Goal: Task Accomplishment & Management: Complete application form

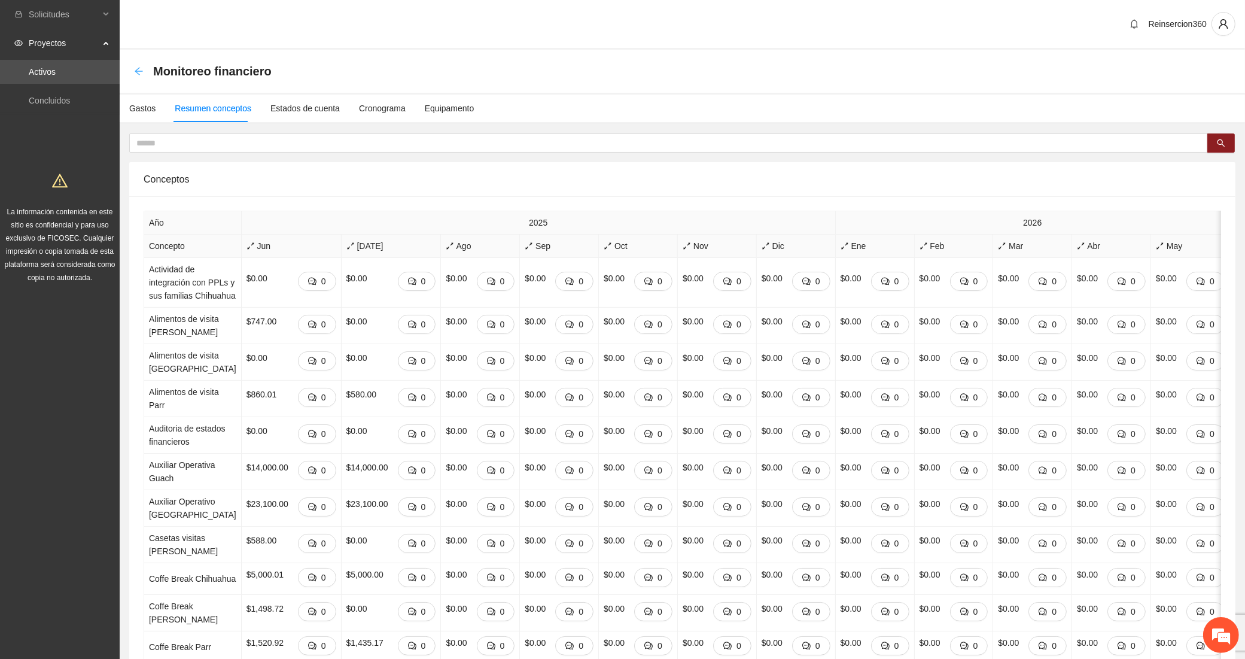
click at [138, 69] on icon "arrow-left" at bounding box center [139, 71] width 10 height 10
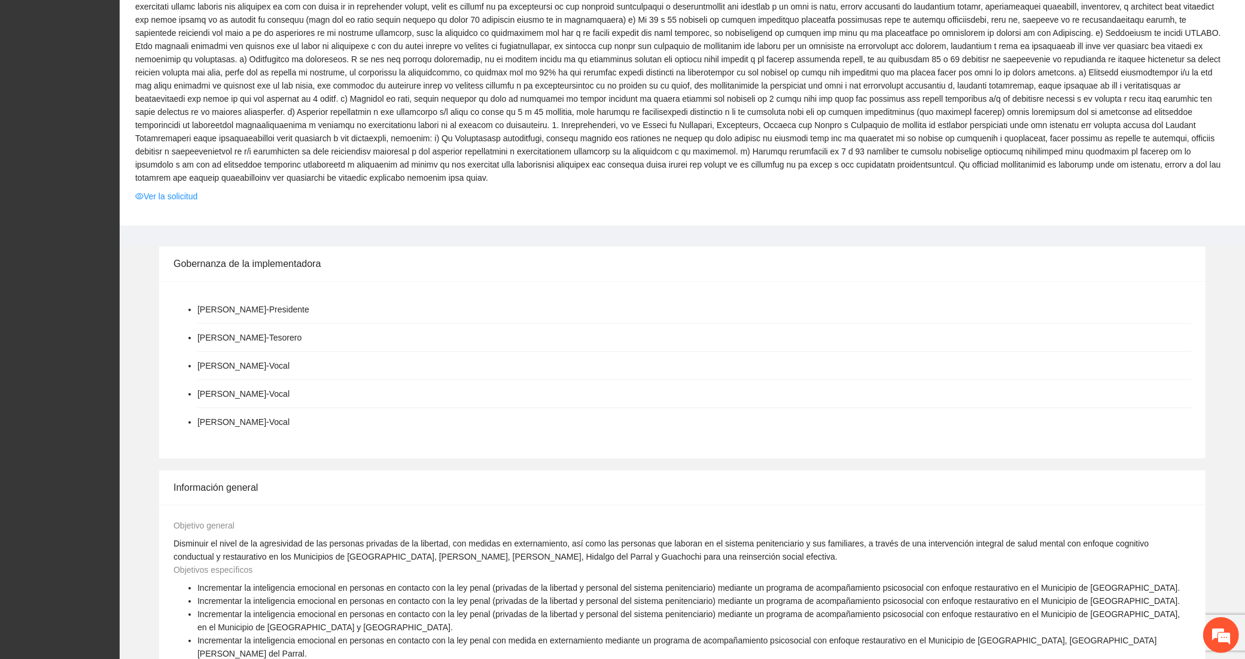
scroll to position [1461, 0]
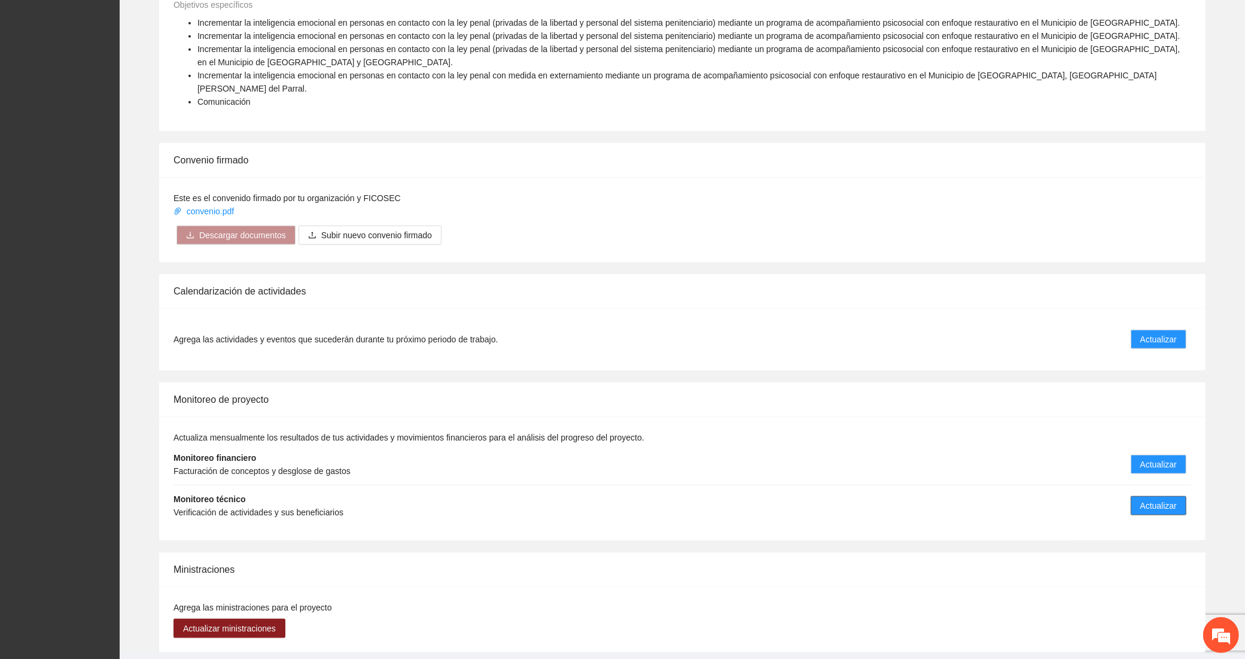
click at [1159, 499] on span "Actualizar" at bounding box center [1159, 505] width 37 height 13
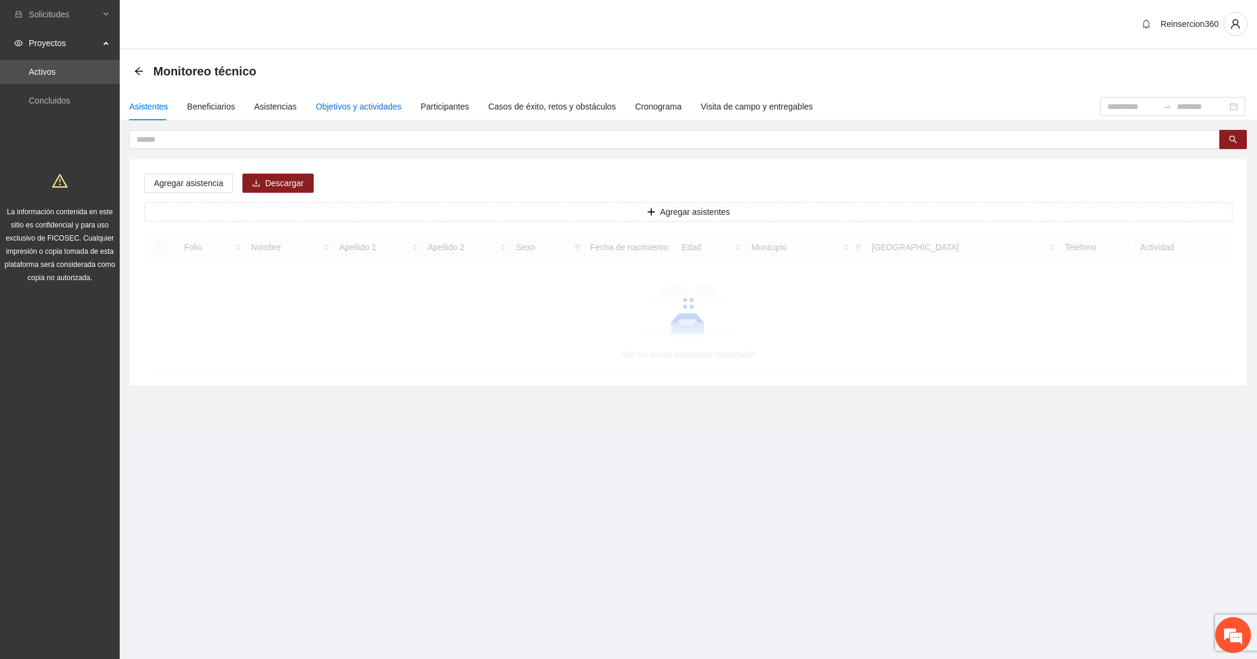
click at [334, 107] on div "Objetivos y actividades" at bounding box center [359, 106] width 86 height 13
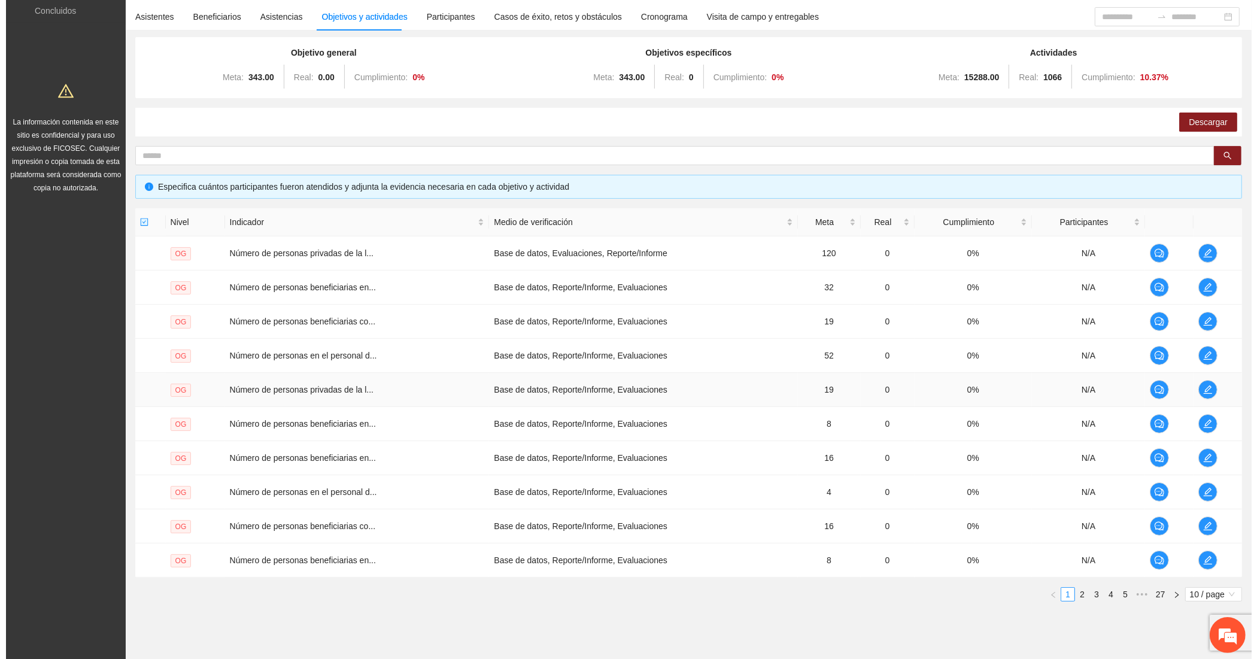
scroll to position [124, 0]
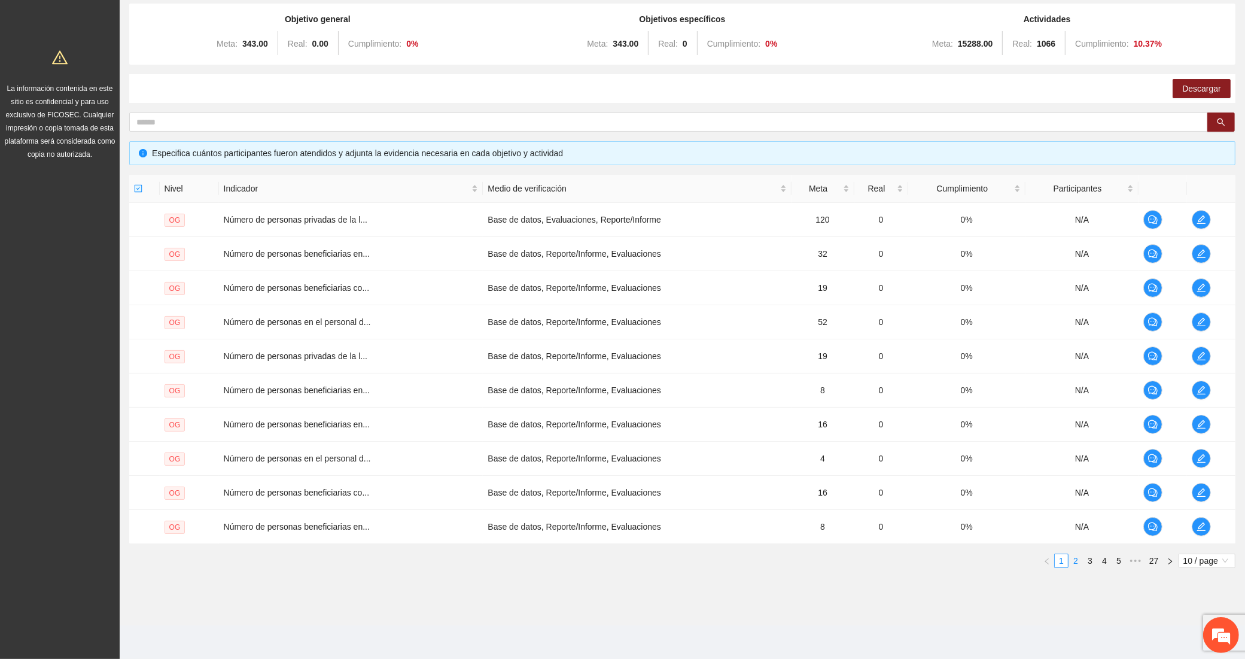
click at [1076, 555] on link "2" at bounding box center [1075, 560] width 13 height 13
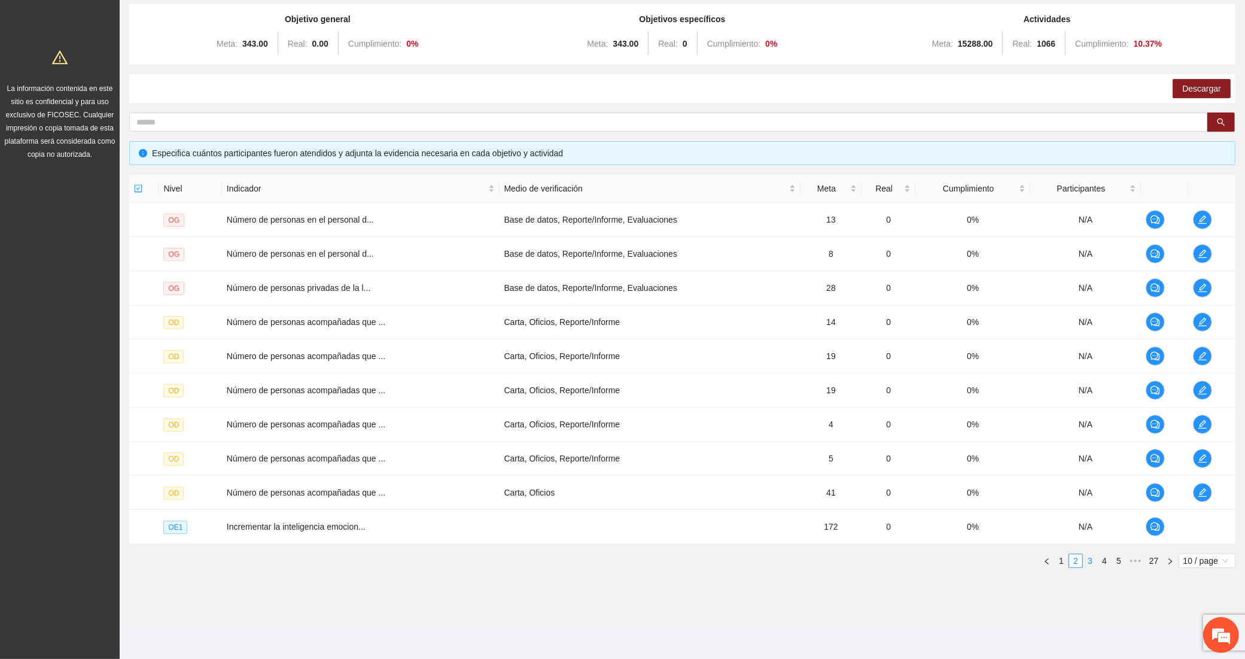
click at [1096, 564] on link "3" at bounding box center [1090, 560] width 13 height 13
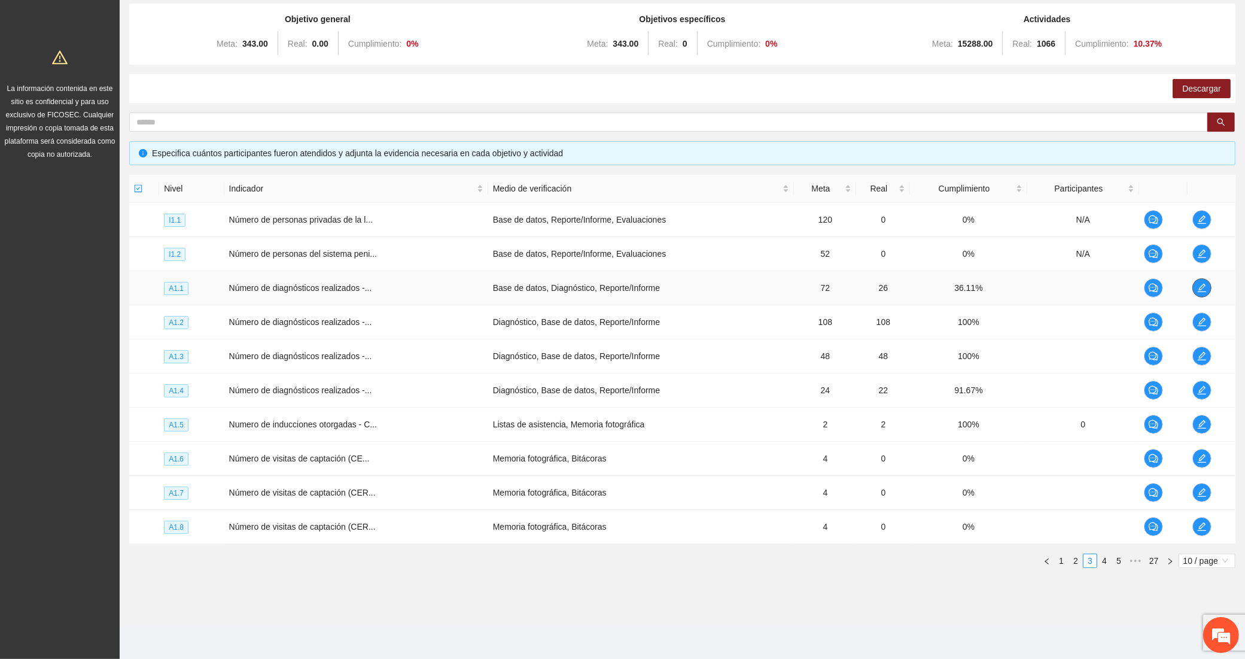
click at [1206, 287] on icon "edit" at bounding box center [1203, 288] width 10 height 10
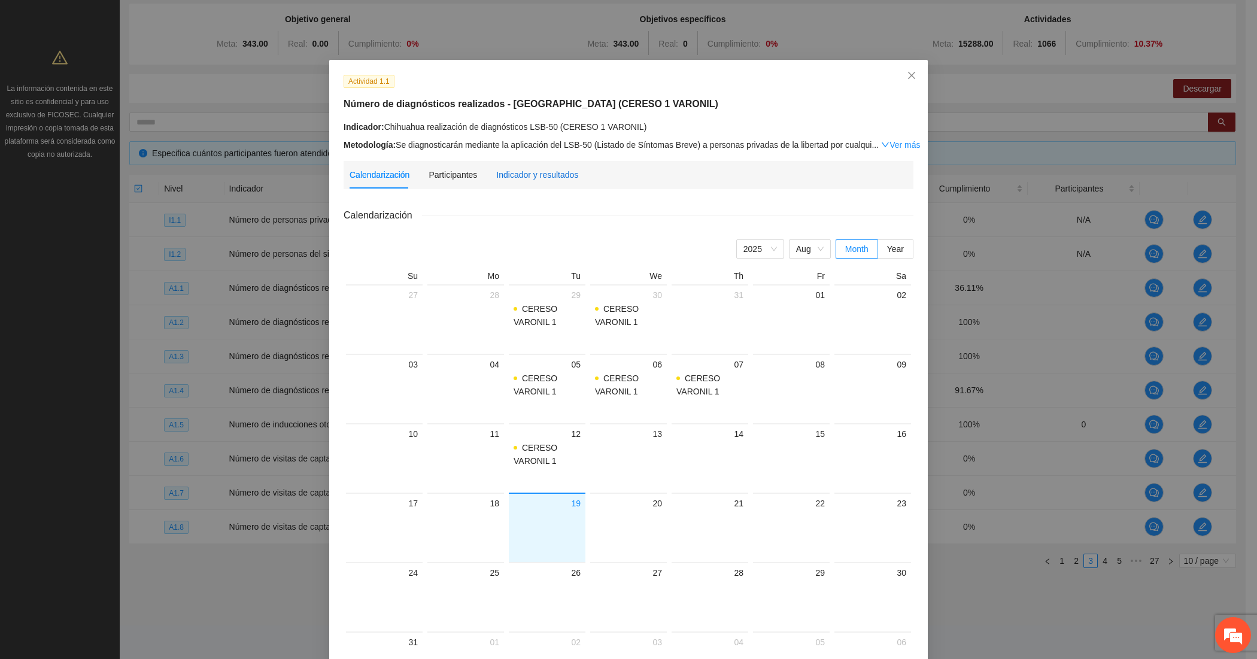
click at [518, 177] on div "Indicador y resultados" at bounding box center [537, 174] width 82 height 13
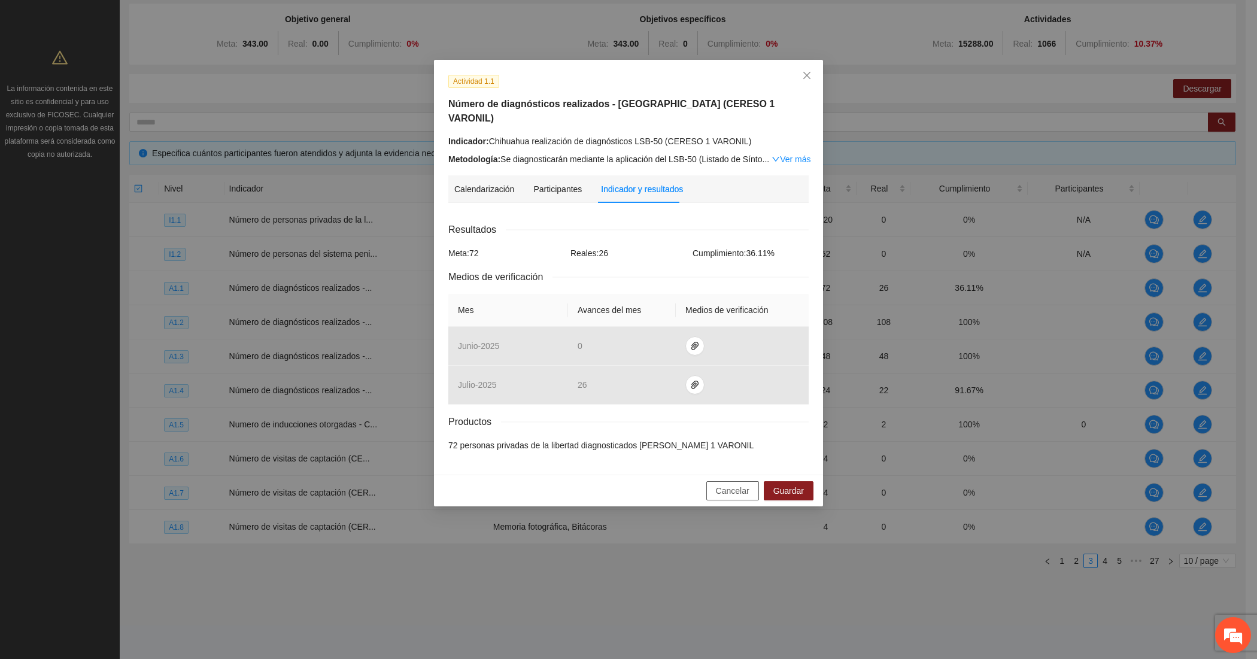
click at [736, 484] on span "Cancelar" at bounding box center [733, 490] width 34 height 13
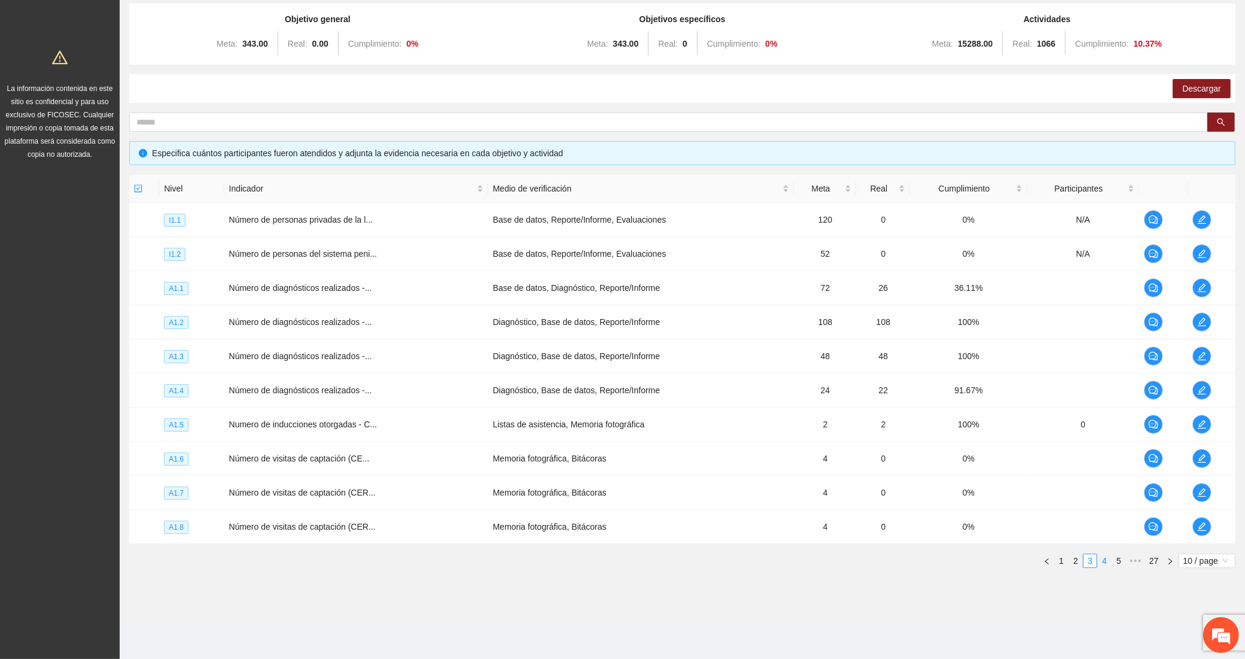
click at [1107, 563] on link "4" at bounding box center [1104, 560] width 13 height 13
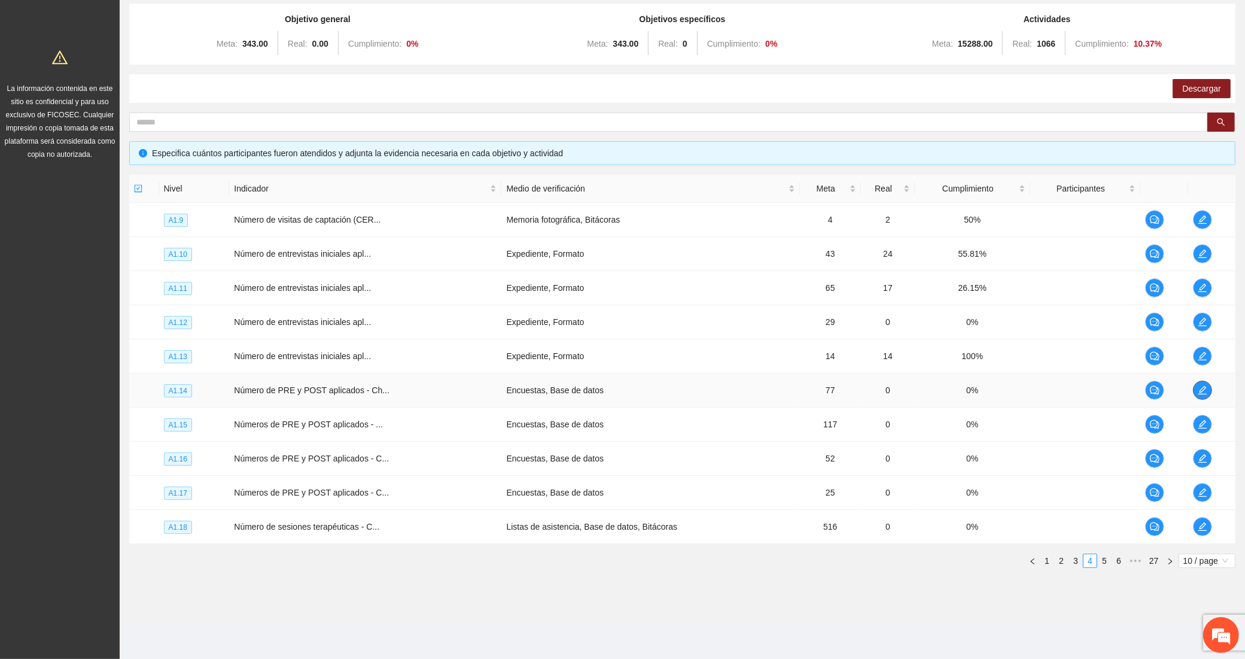
click at [1205, 386] on icon "edit" at bounding box center [1203, 390] width 10 height 10
click at [1199, 425] on icon "edit" at bounding box center [1203, 424] width 8 height 8
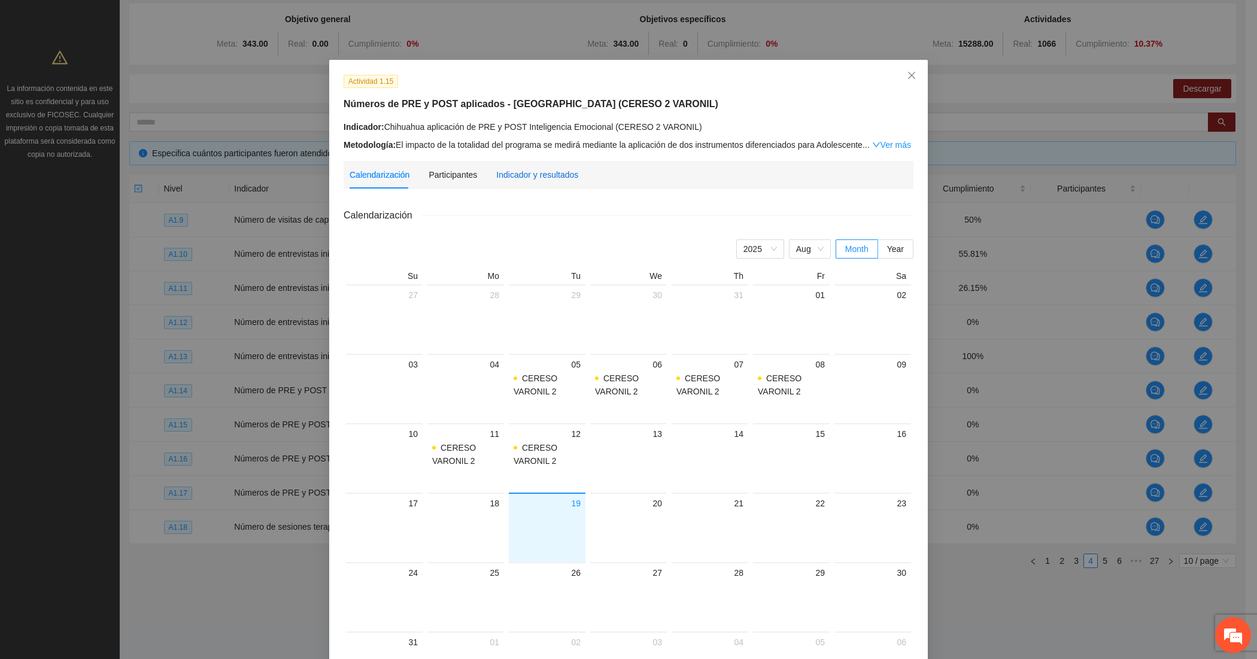
click at [539, 178] on div "Indicador y resultados" at bounding box center [537, 174] width 82 height 13
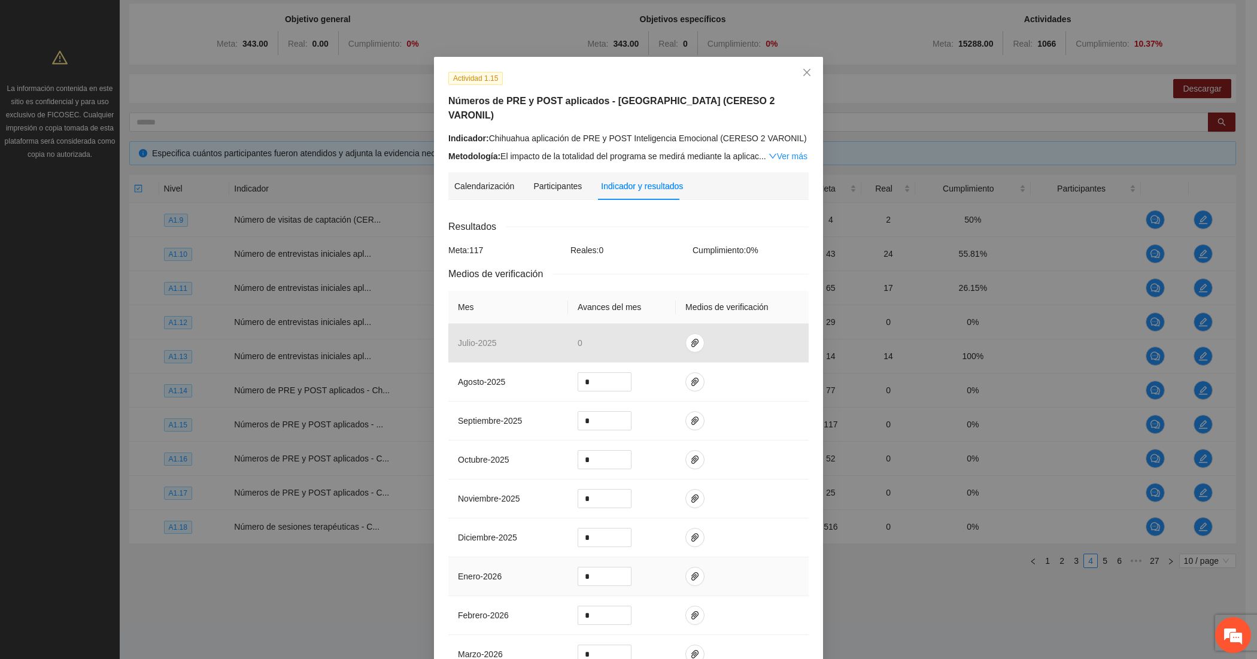
scroll to position [0, 0]
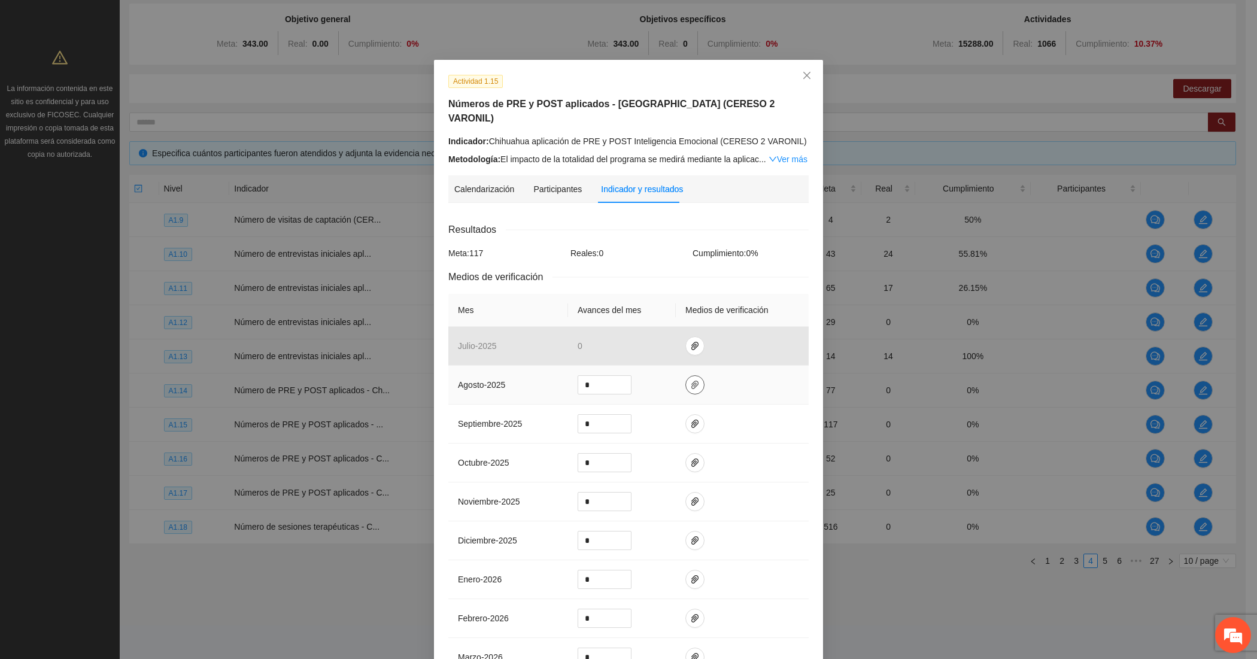
click at [690, 380] on icon "paper-clip" at bounding box center [695, 385] width 10 height 10
click at [673, 335] on span "Adjuntar documento" at bounding box center [656, 334] width 75 height 13
click at [595, 376] on input "*" at bounding box center [604, 385] width 53 height 18
type input "**"
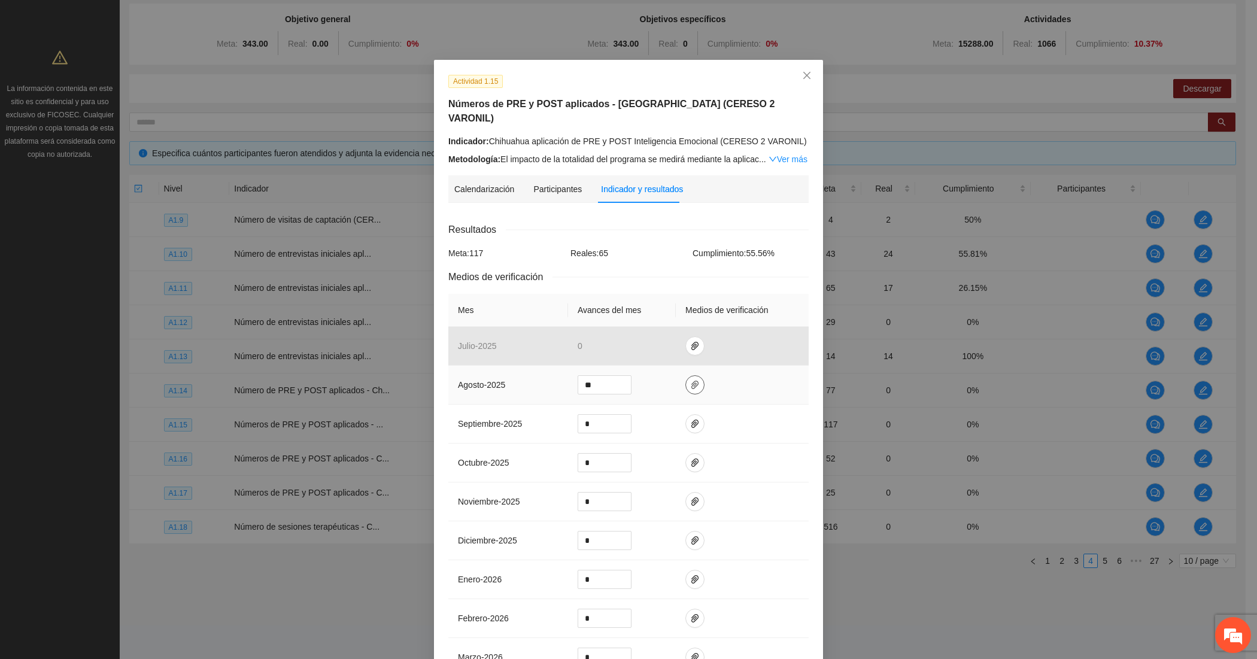
click at [690, 380] on icon "paper-clip" at bounding box center [695, 385] width 10 height 10
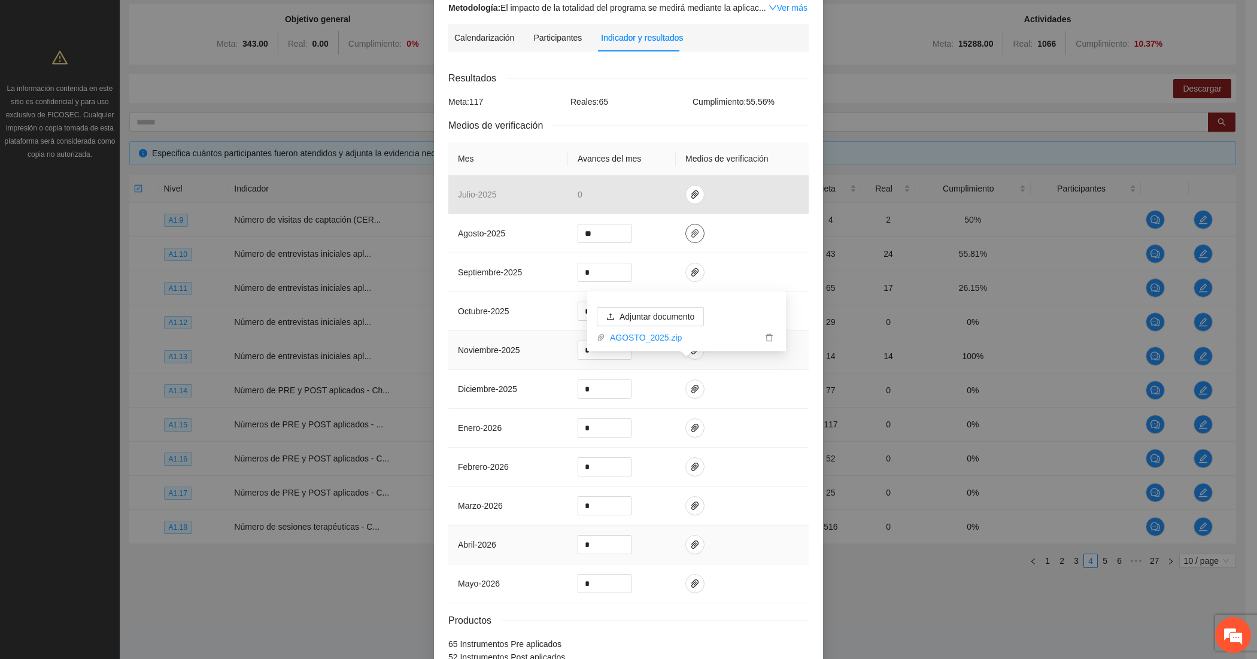
scroll to position [215, 0]
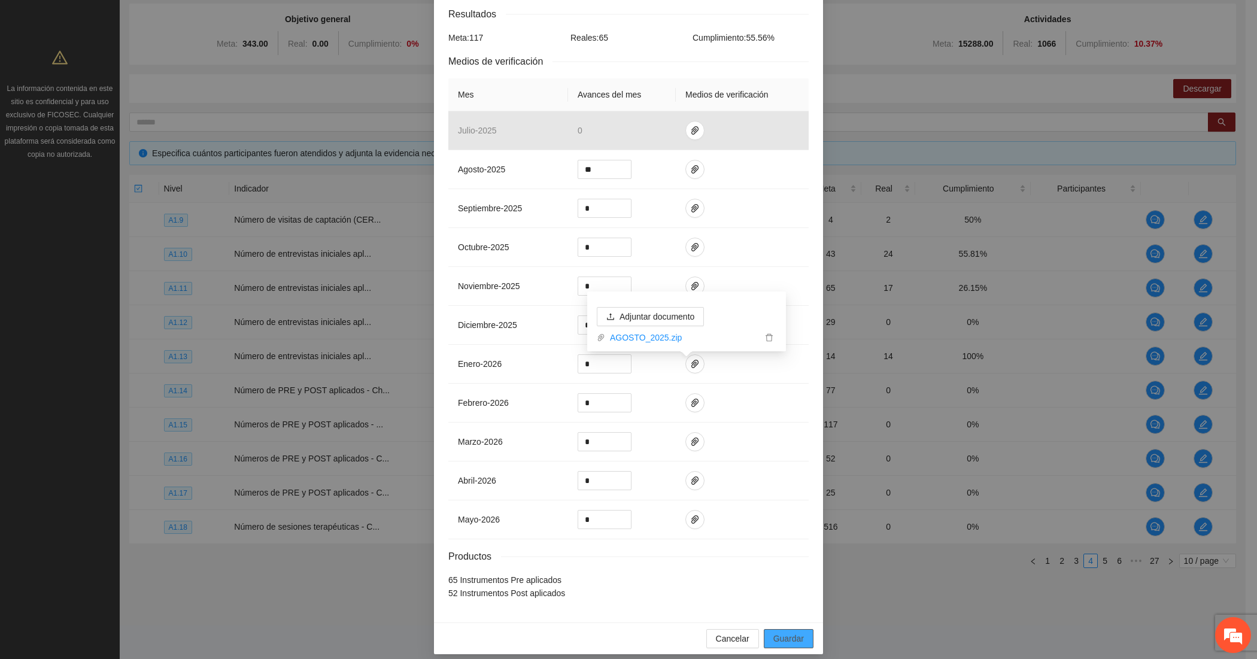
click at [776, 632] on span "Guardar" at bounding box center [788, 638] width 31 height 13
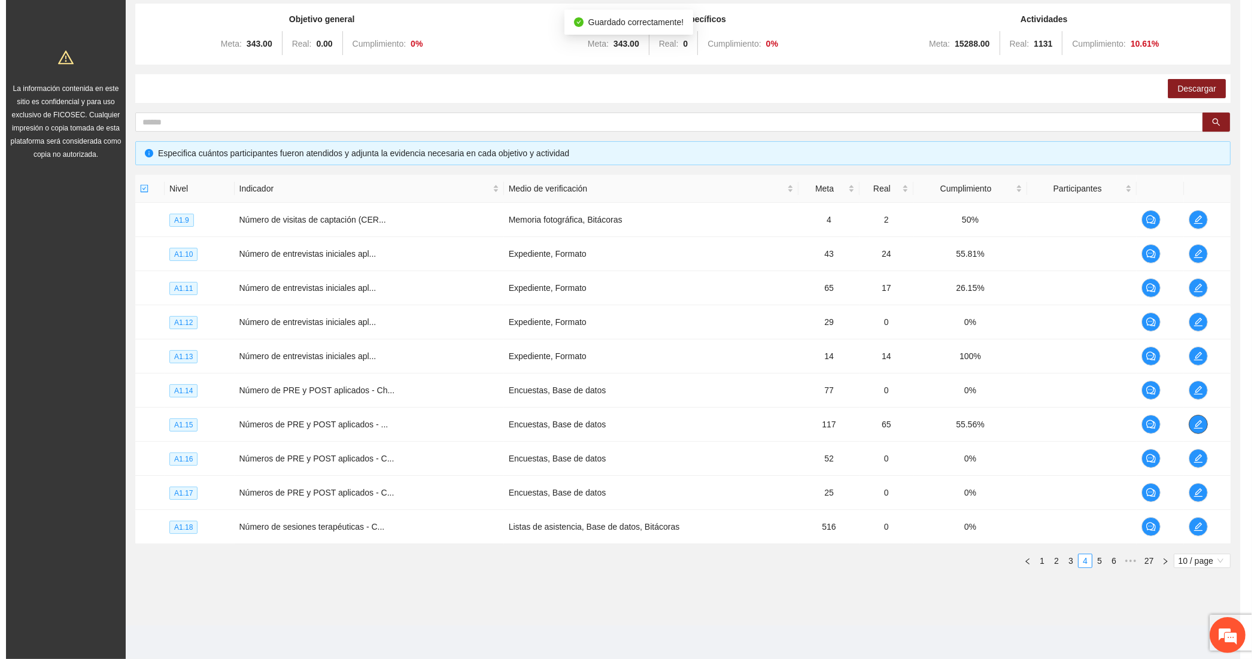
scroll to position [0, 0]
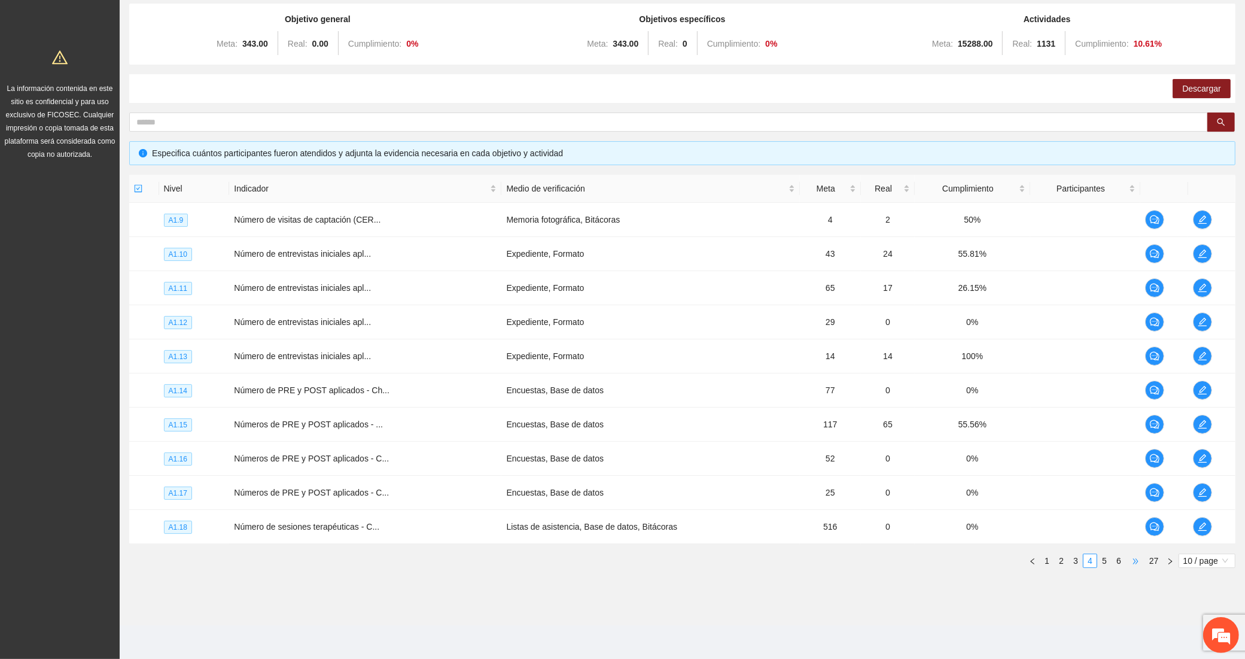
click at [1138, 558] on span "•••" at bounding box center [1135, 561] width 19 height 14
click at [1198, 385] on icon "edit" at bounding box center [1203, 390] width 10 height 10
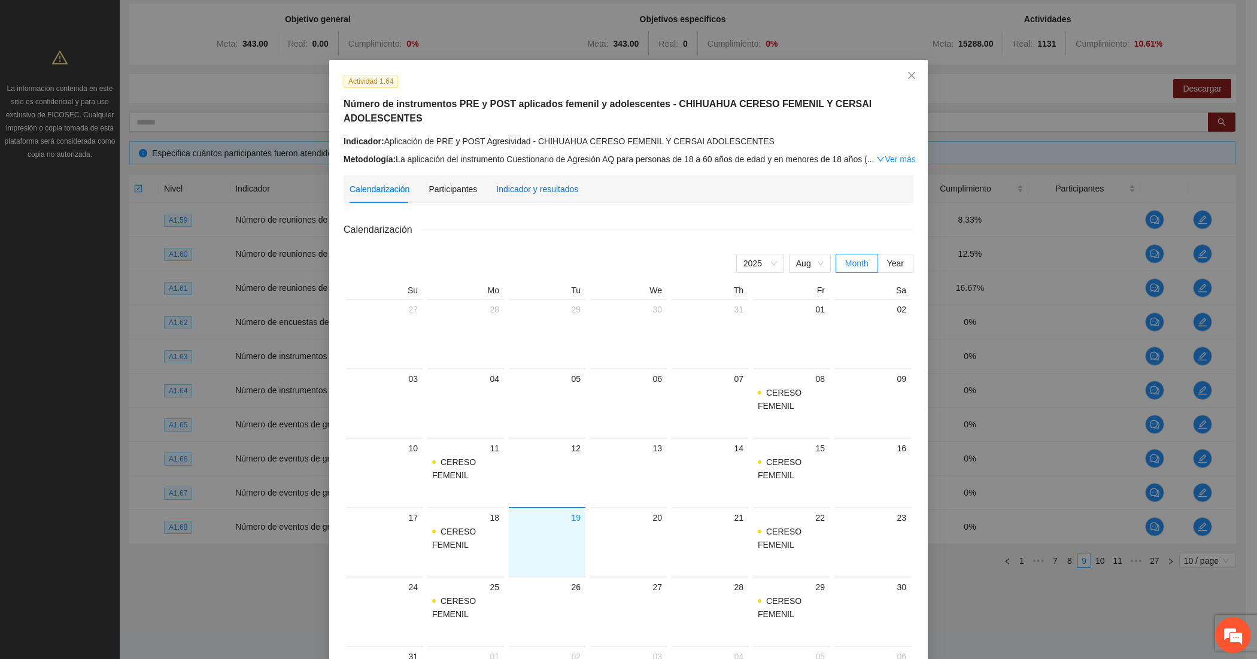
click at [548, 183] on div "Indicador y resultados" at bounding box center [537, 189] width 82 height 13
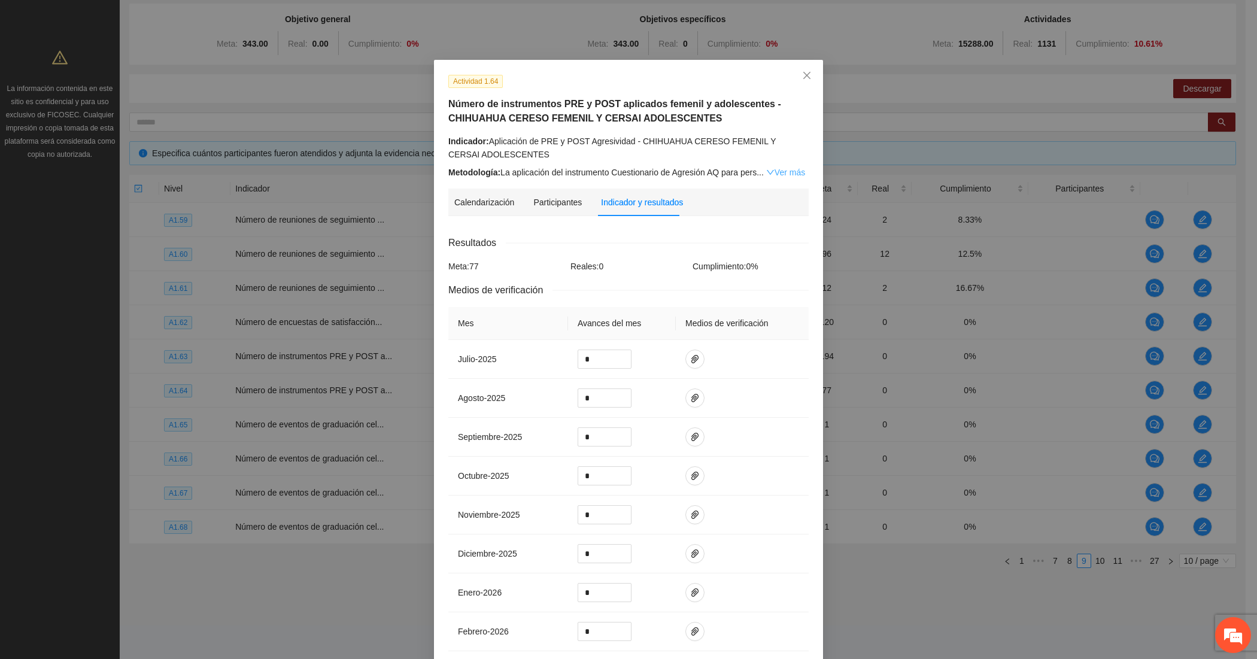
click at [770, 168] on link "Ver más" at bounding box center [785, 173] width 39 height 10
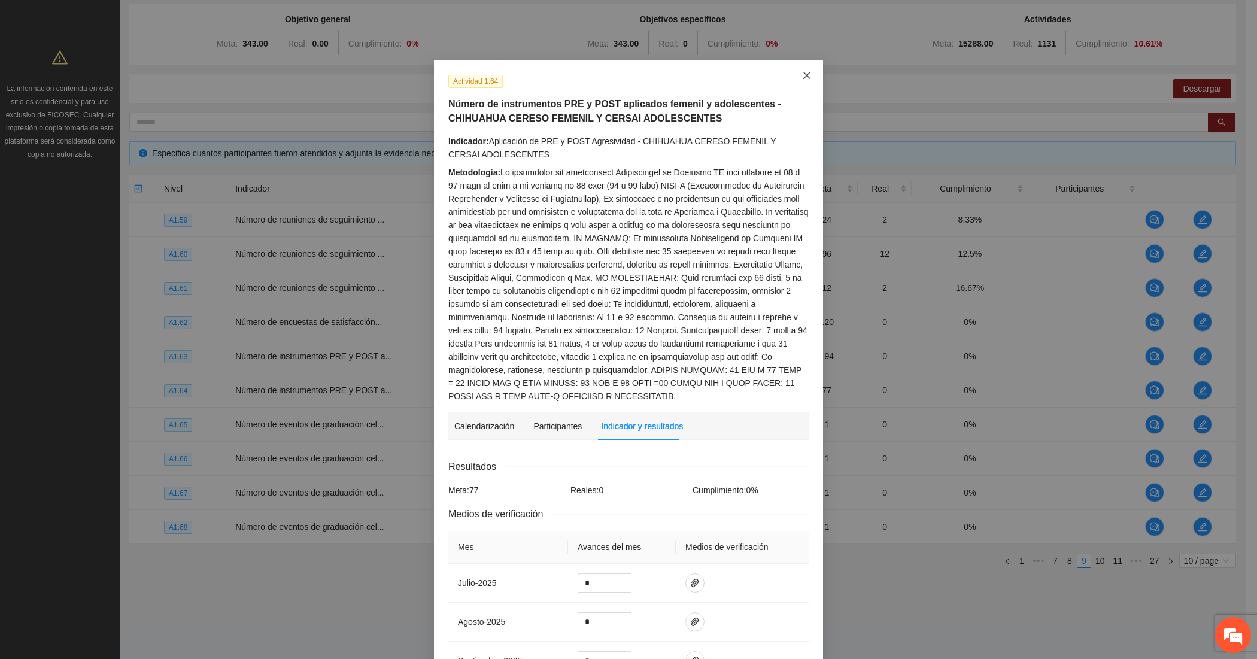
click at [800, 83] on span "Close" at bounding box center [807, 76] width 32 height 32
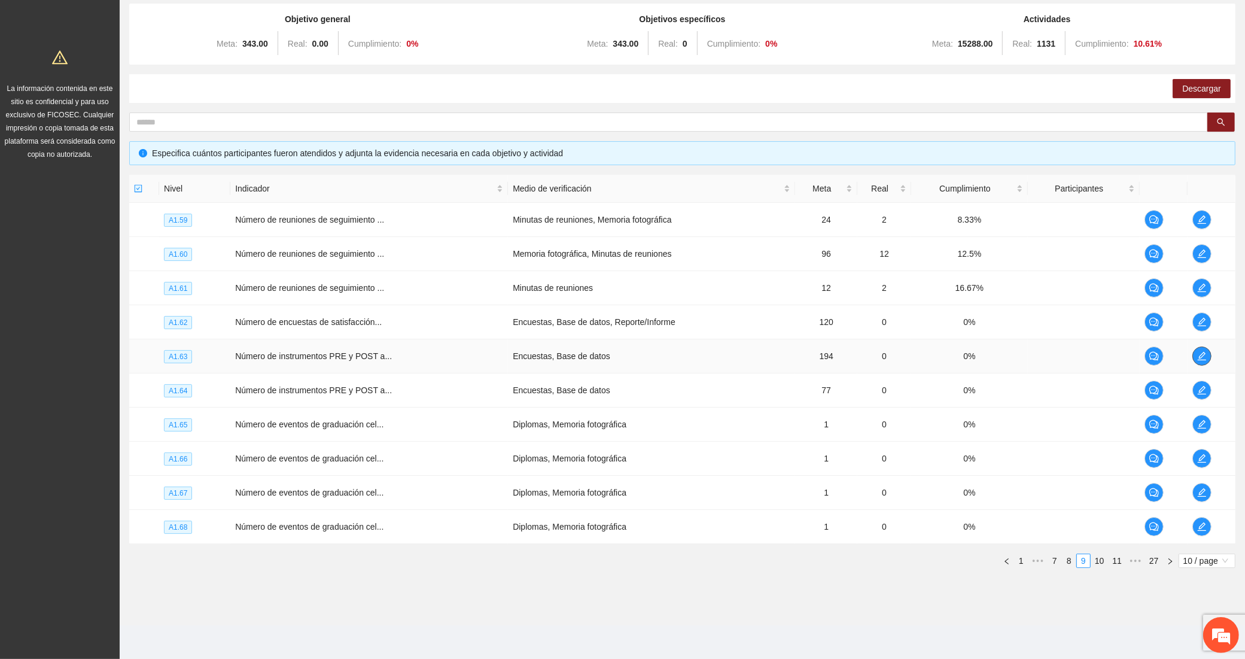
click at [1199, 355] on icon "edit" at bounding box center [1203, 356] width 10 height 10
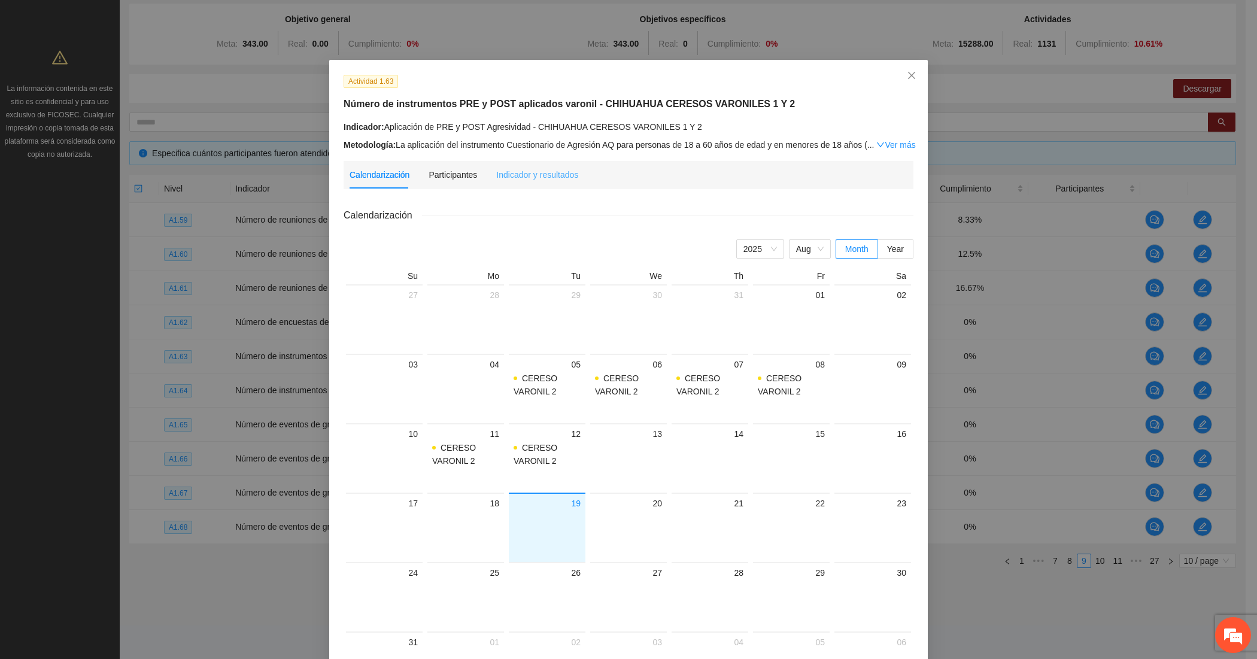
click at [515, 166] on div "Indicador y resultados" at bounding box center [537, 175] width 82 height 28
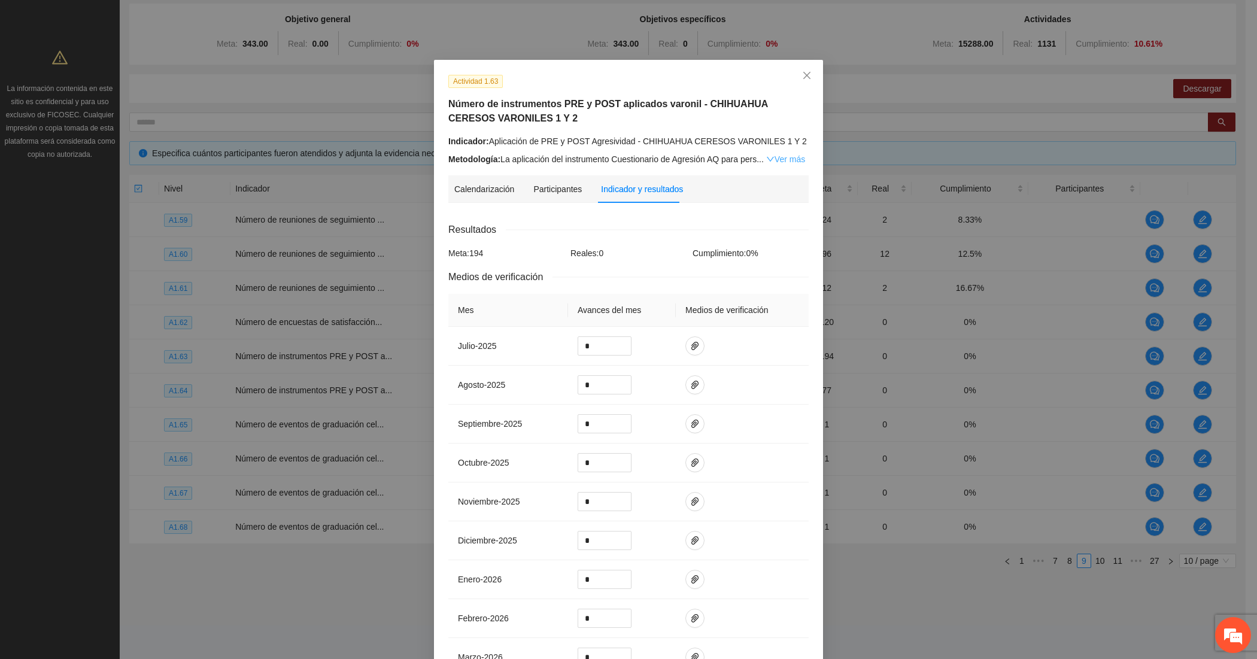
click at [767, 157] on link "Ver más" at bounding box center [785, 159] width 39 height 10
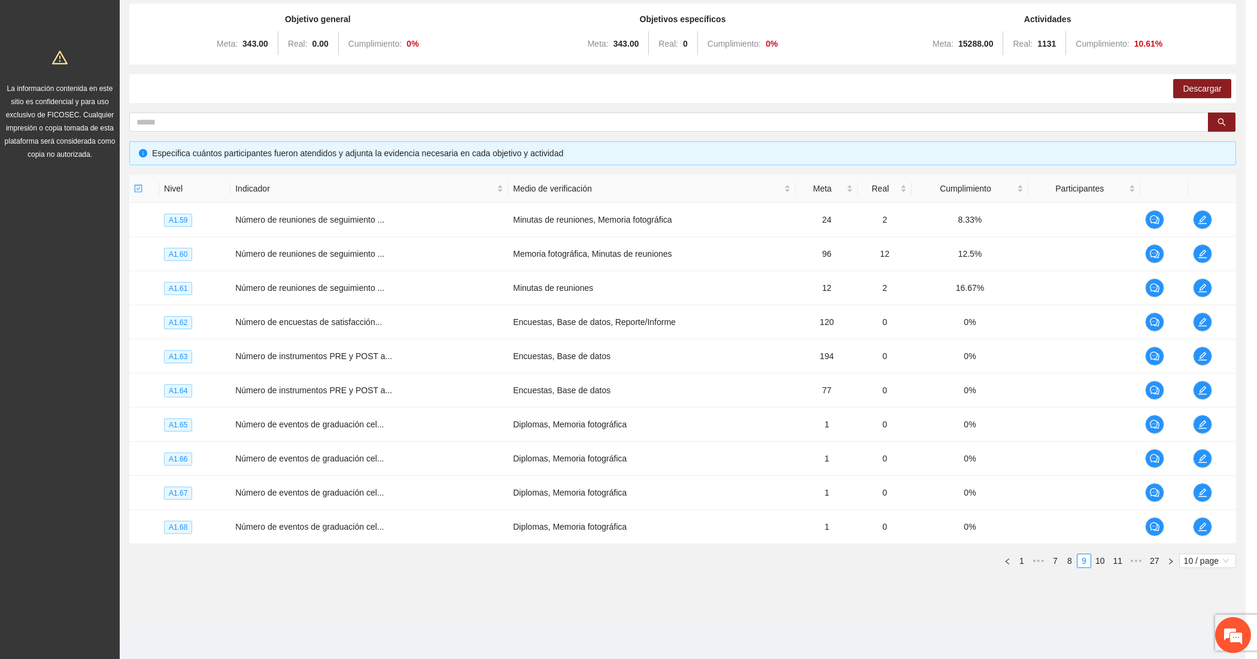
scroll to position [341, 0]
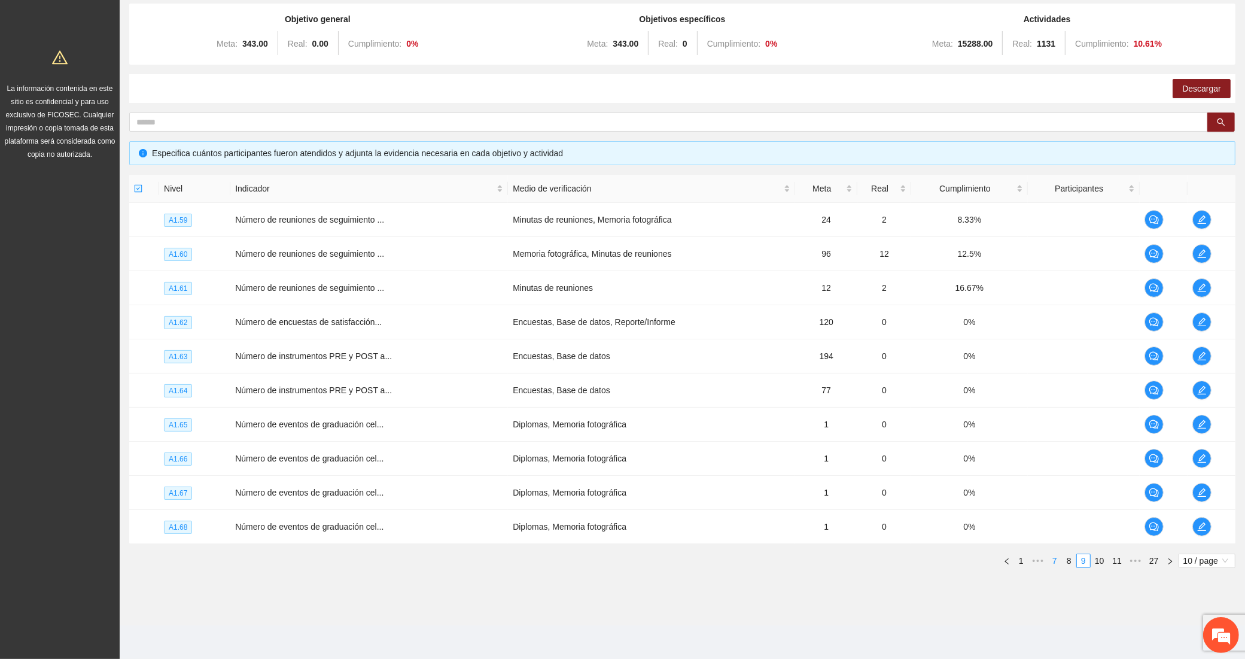
click at [1049, 560] on link "7" at bounding box center [1055, 560] width 13 height 13
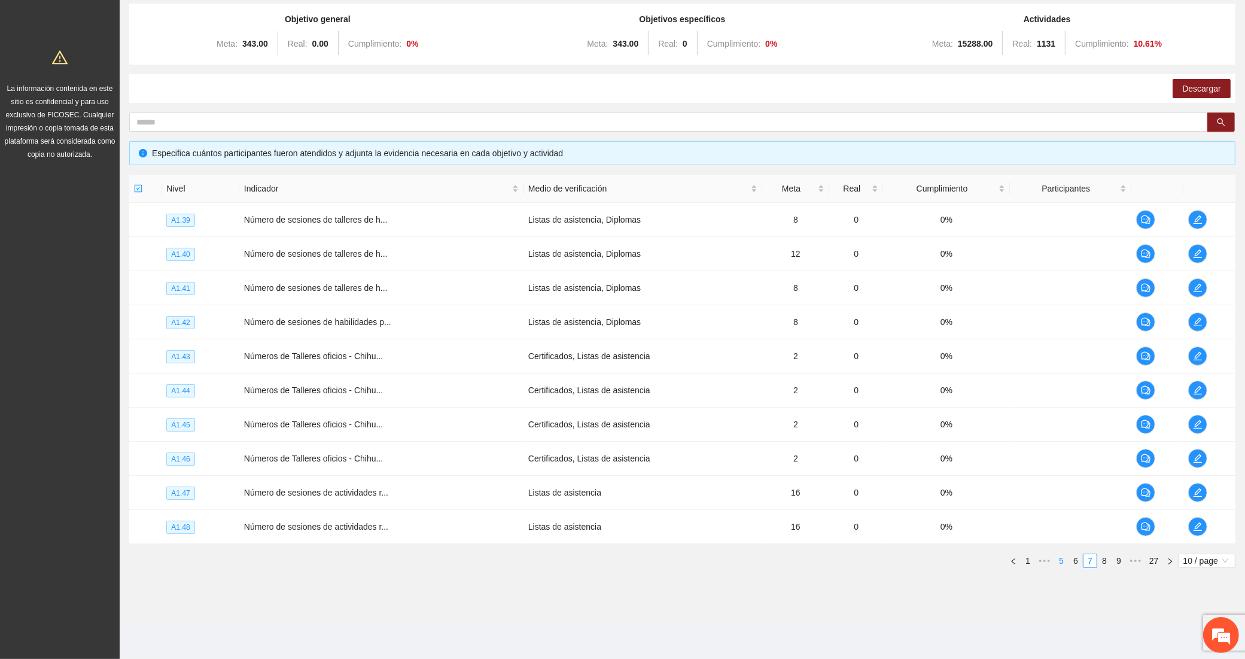
click at [1060, 560] on link "5" at bounding box center [1061, 560] width 13 height 13
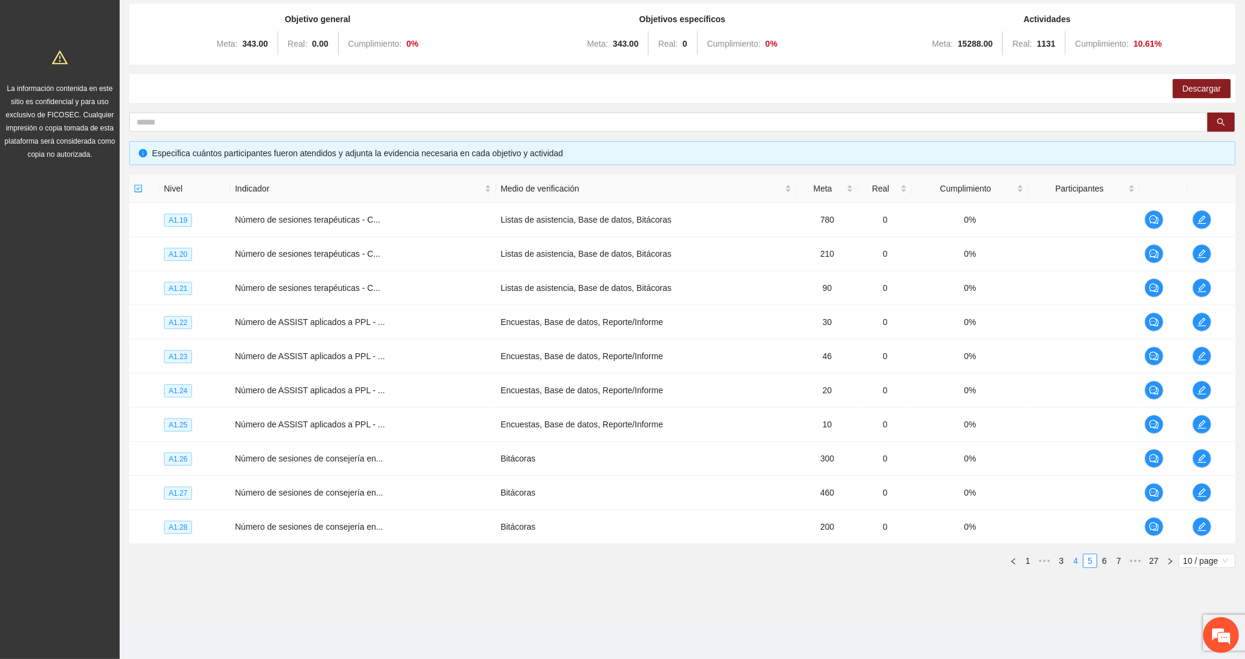
click at [1072, 564] on link "4" at bounding box center [1075, 560] width 13 height 13
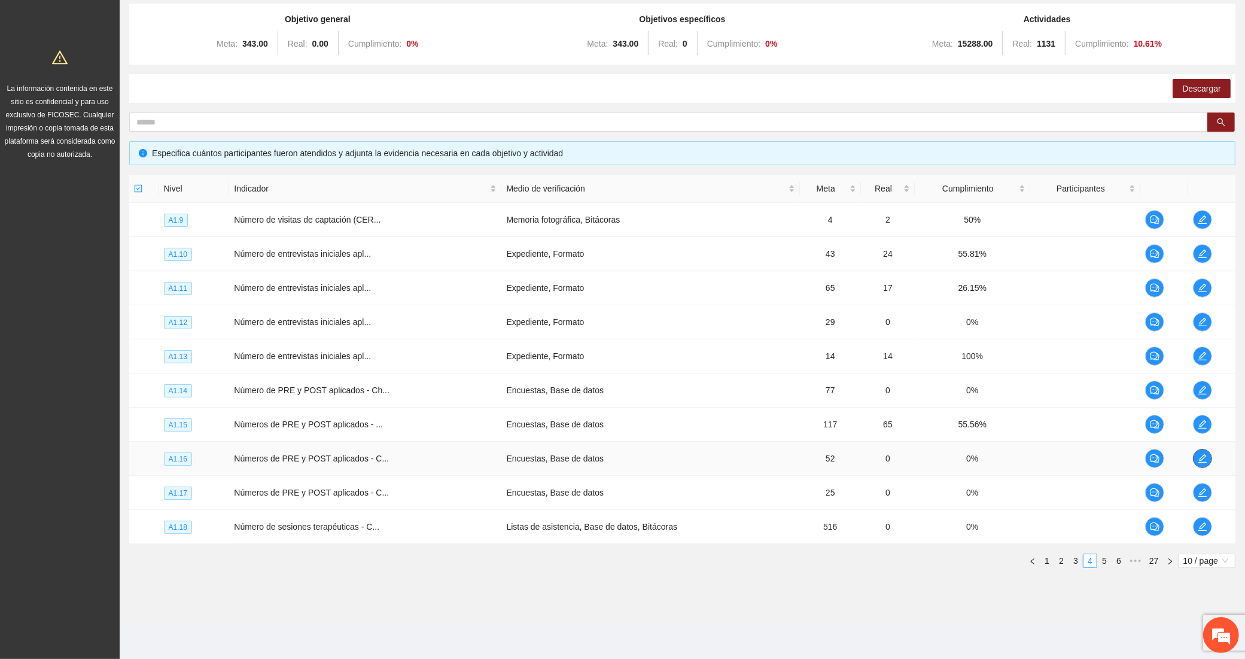
click at [1206, 458] on icon "edit" at bounding box center [1203, 459] width 10 height 10
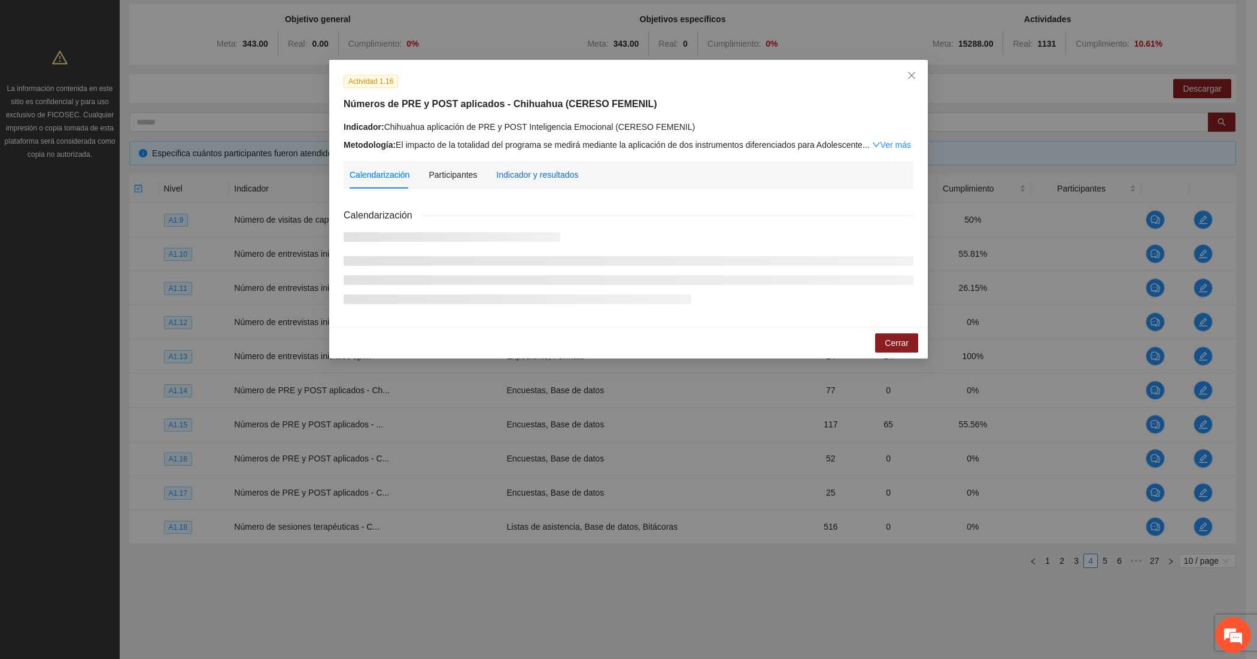
click at [560, 175] on div "Indicador y resultados" at bounding box center [537, 174] width 82 height 13
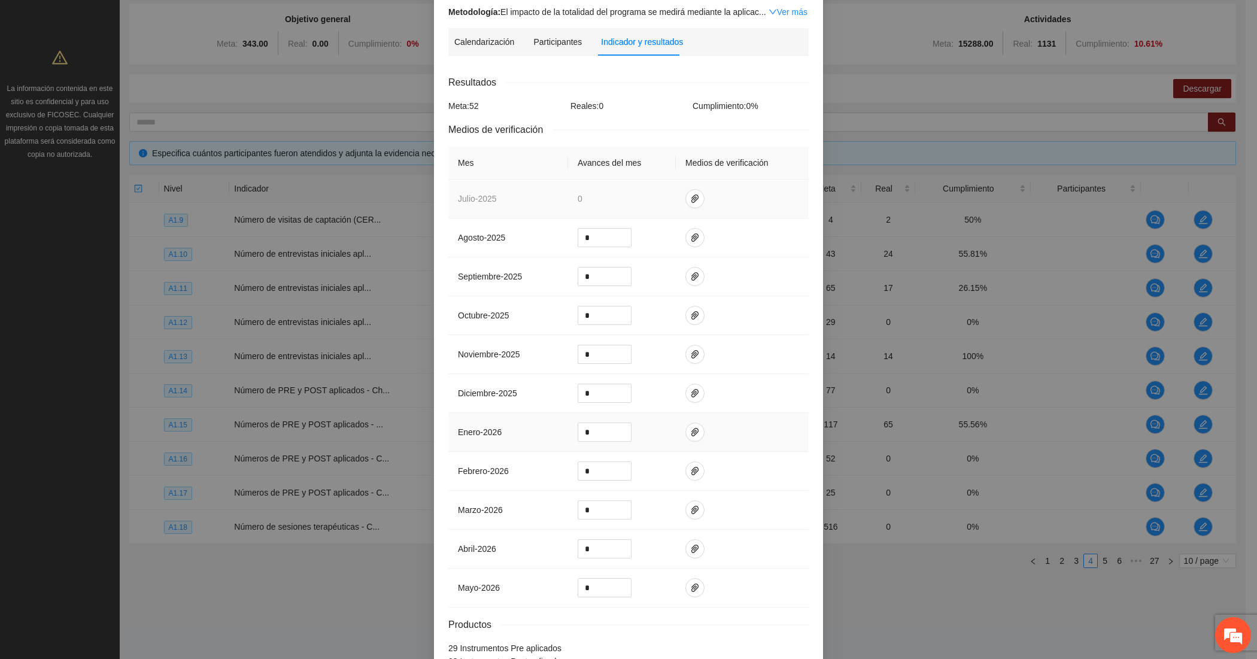
scroll to position [0, 0]
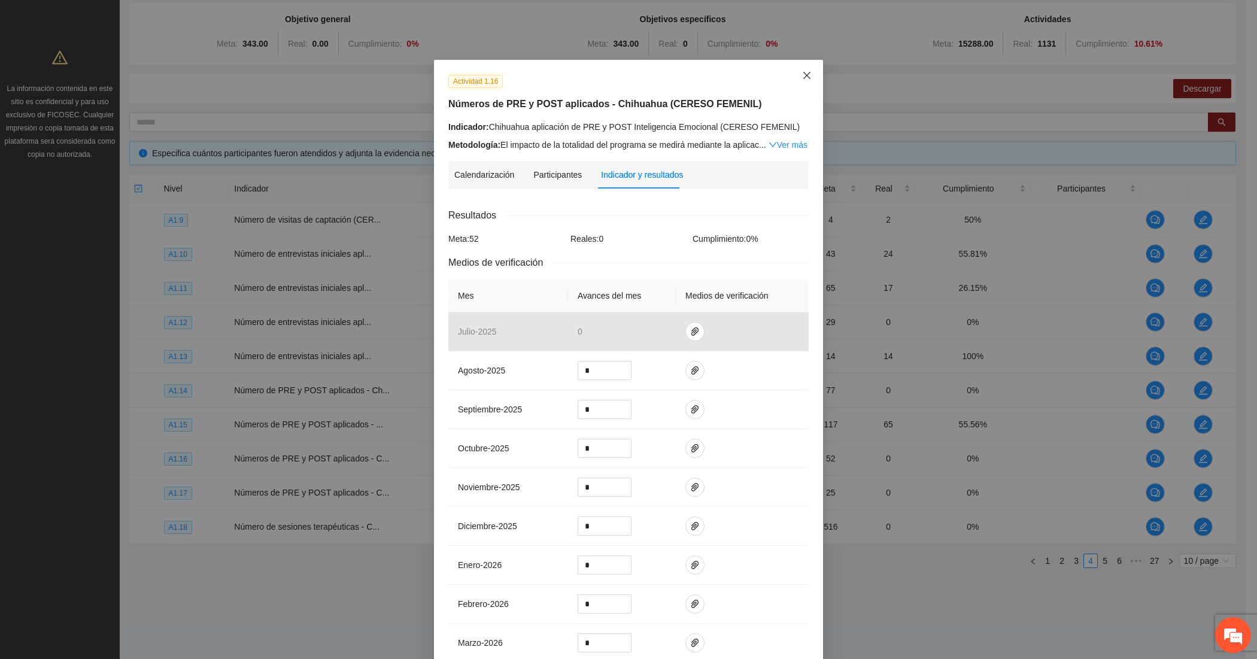
click at [804, 77] on icon "close" at bounding box center [807, 76] width 10 height 10
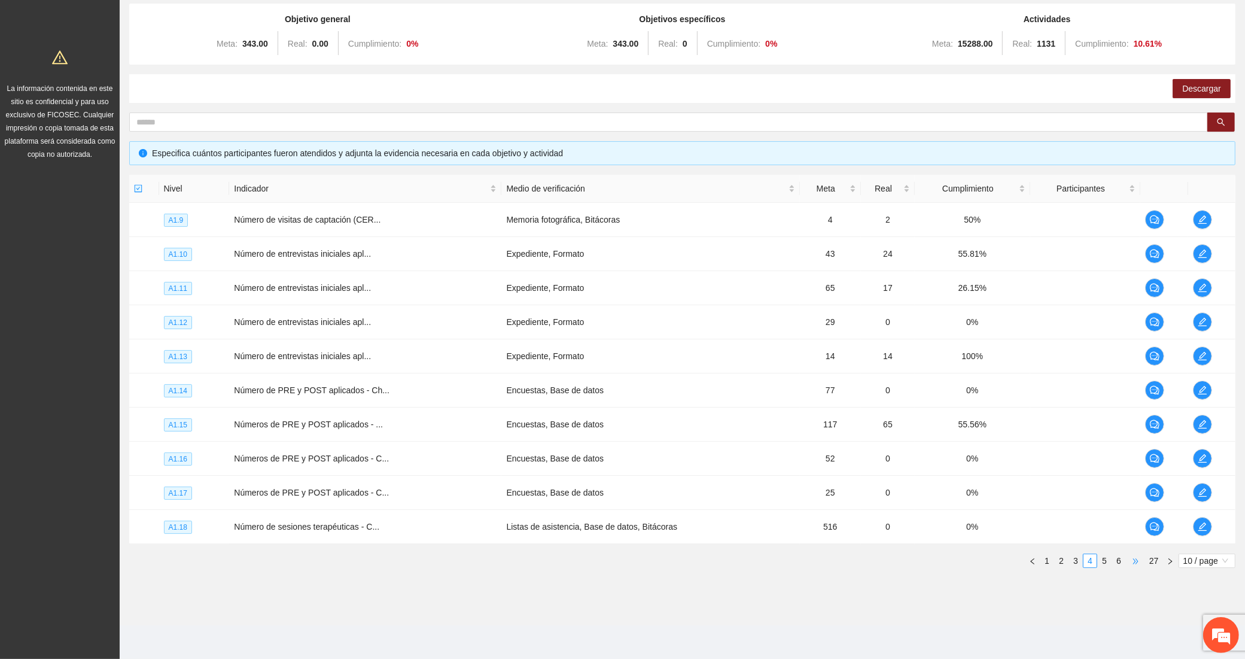
click at [1131, 557] on span "•••" at bounding box center [1135, 561] width 19 height 14
click at [1206, 387] on icon "edit" at bounding box center [1203, 390] width 10 height 10
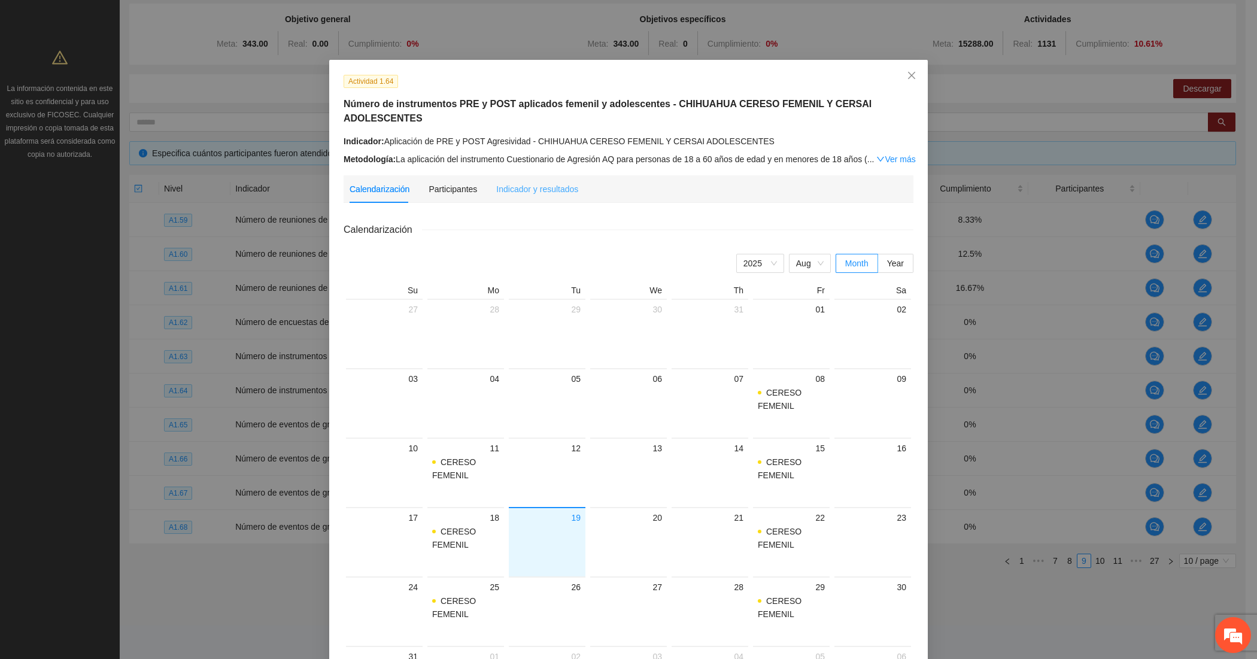
click at [549, 183] on div "Indicador y resultados" at bounding box center [537, 189] width 82 height 28
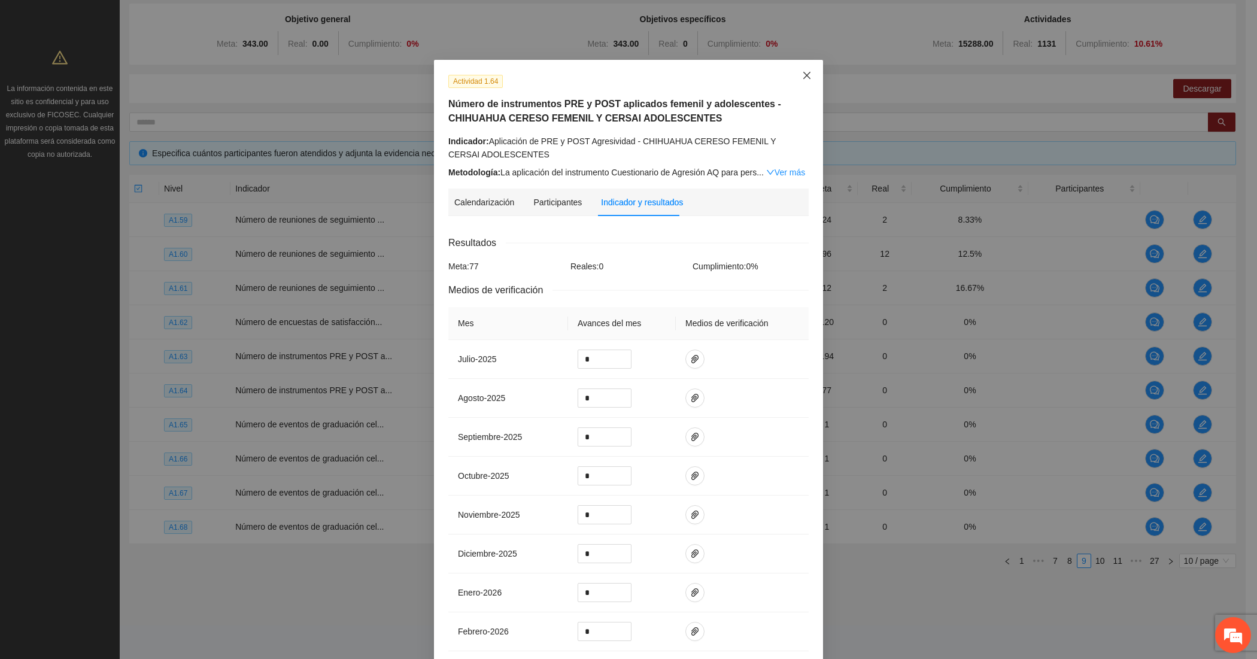
click at [803, 73] on icon "close" at bounding box center [807, 76] width 10 height 10
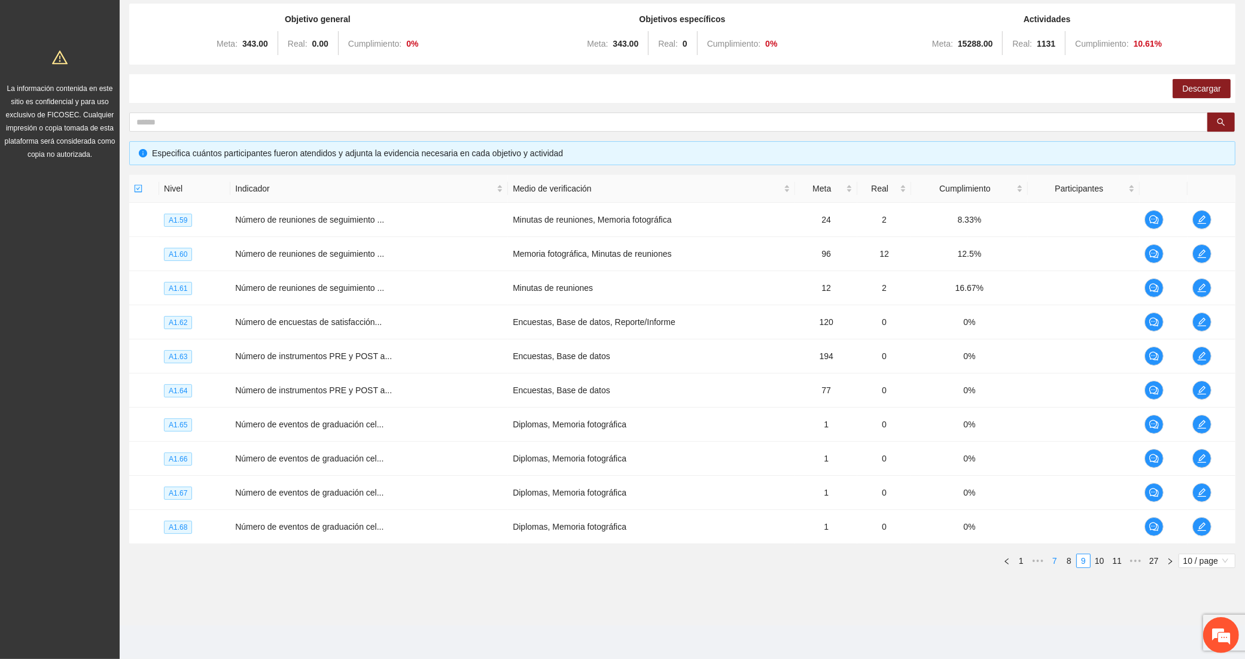
click at [1056, 560] on link "7" at bounding box center [1055, 560] width 13 height 13
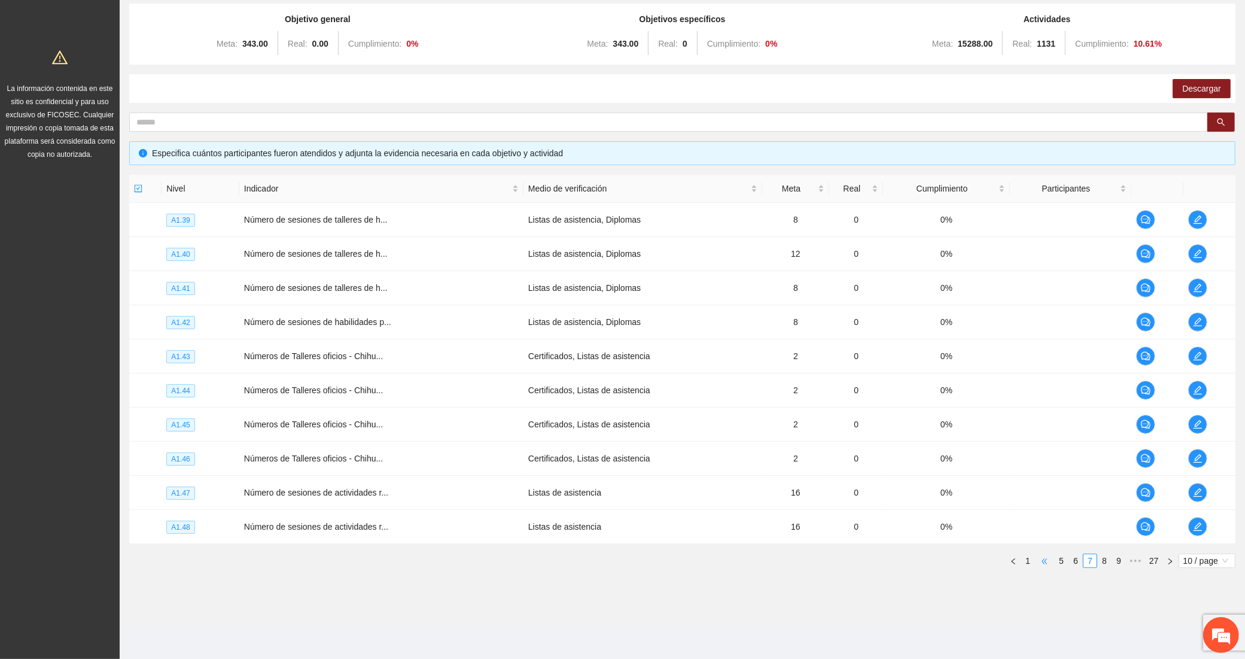
click at [1046, 560] on span "•••" at bounding box center [1044, 561] width 19 height 14
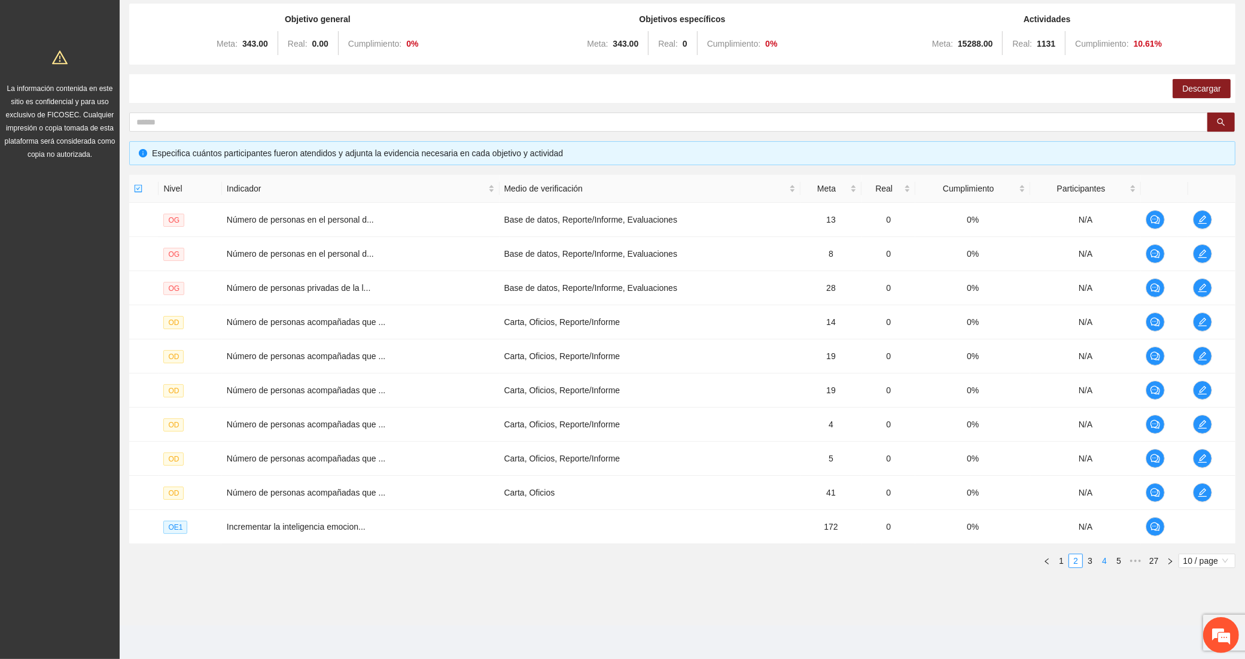
click at [1100, 560] on link "4" at bounding box center [1104, 560] width 13 height 13
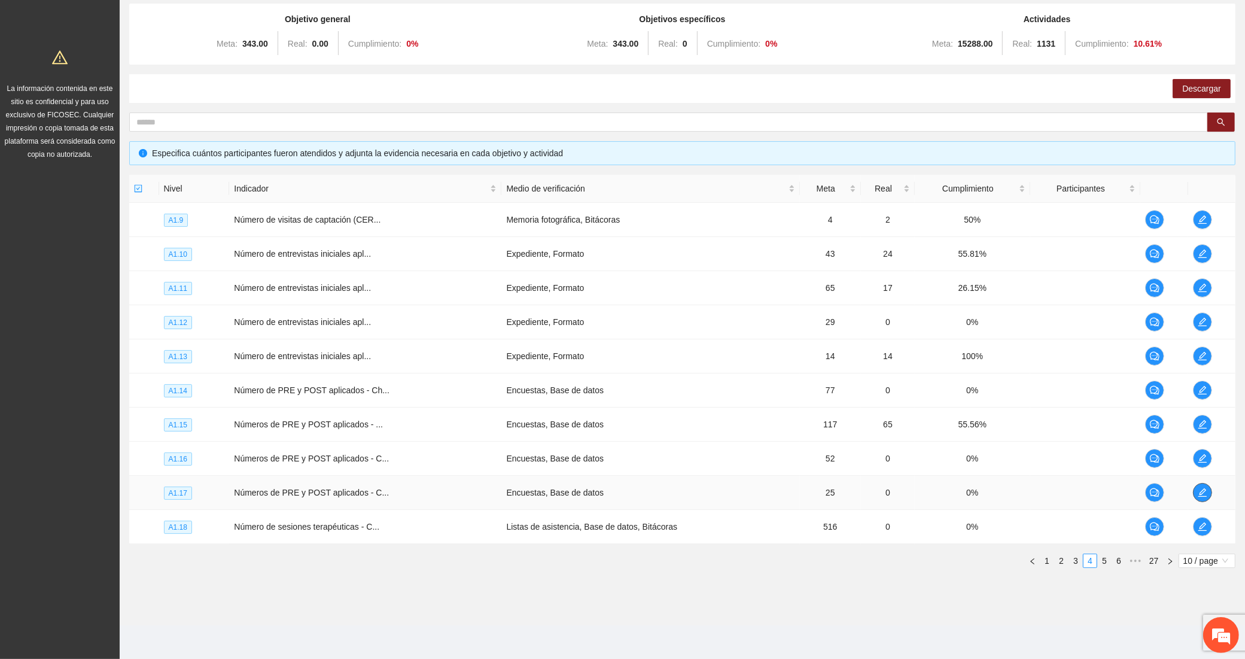
click at [1200, 488] on icon "edit" at bounding box center [1203, 493] width 10 height 10
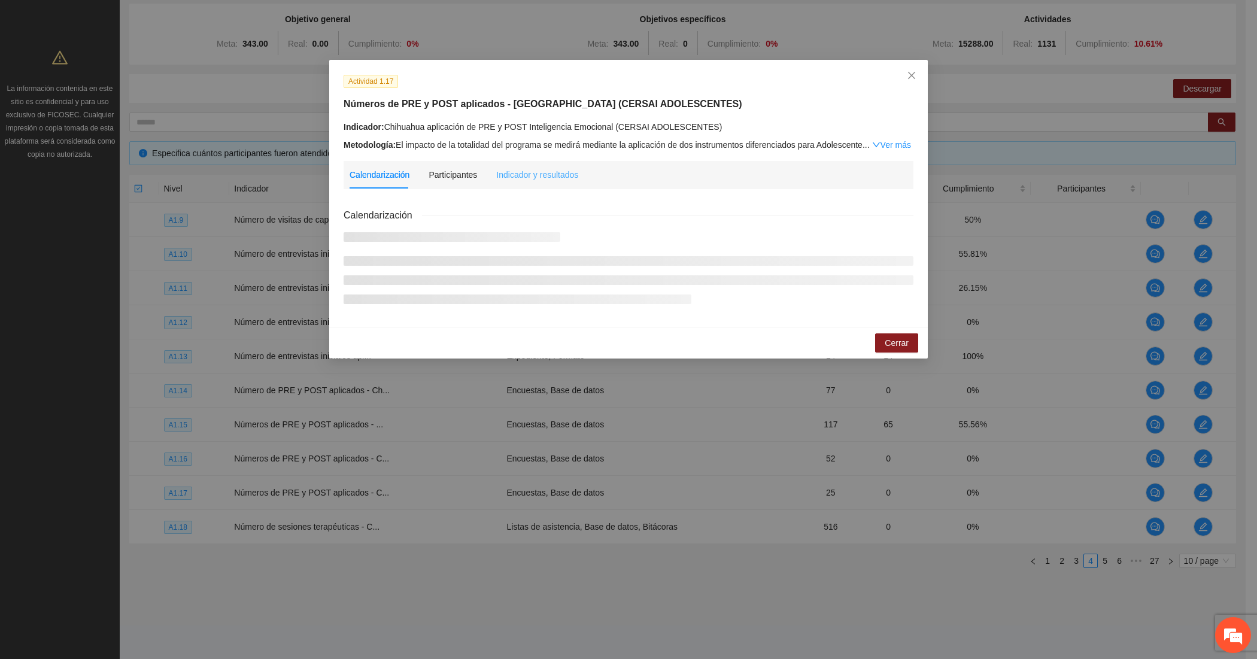
click at [527, 183] on div "Indicador y resultados" at bounding box center [537, 175] width 82 height 28
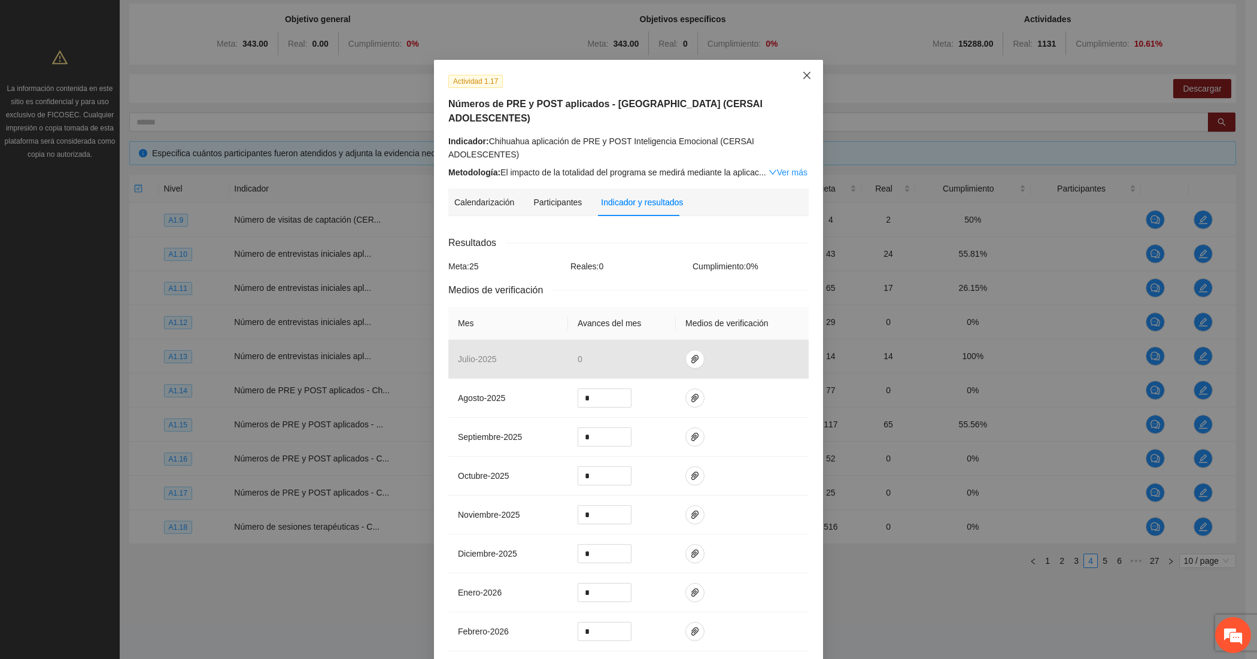
click at [806, 75] on span "Close" at bounding box center [807, 76] width 32 height 32
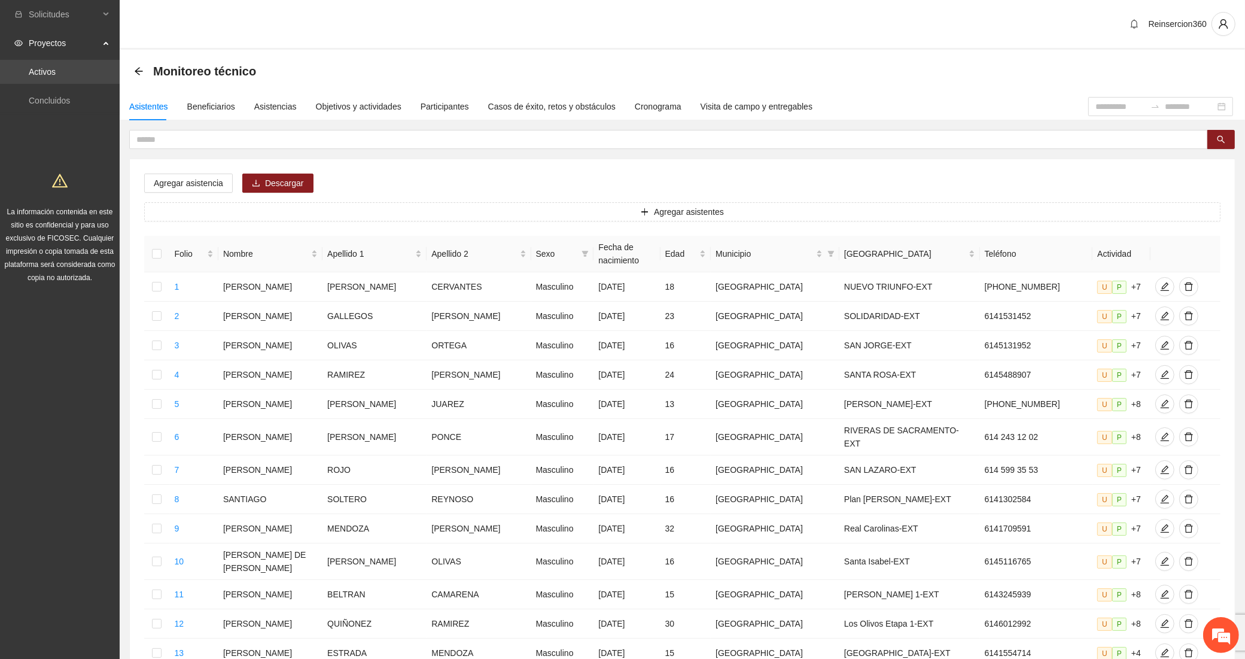
click at [56, 69] on link "Activos" at bounding box center [42, 72] width 27 height 10
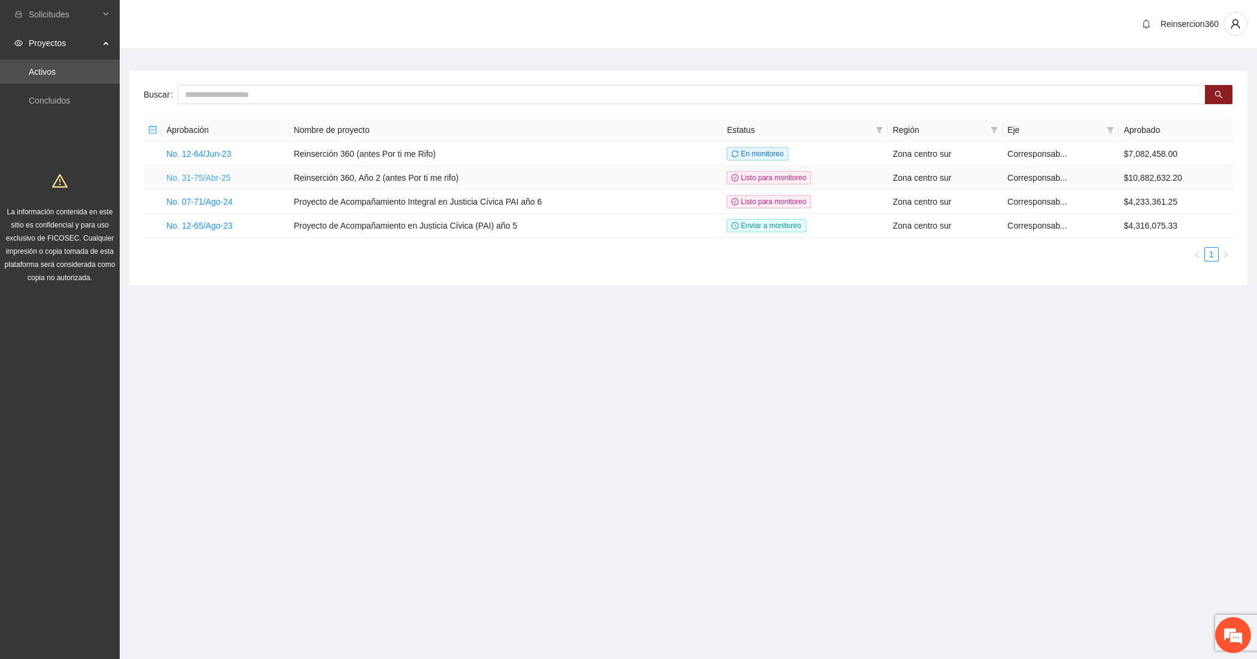
click at [197, 175] on link "No. 31-75/Abr-25" at bounding box center [198, 178] width 64 height 10
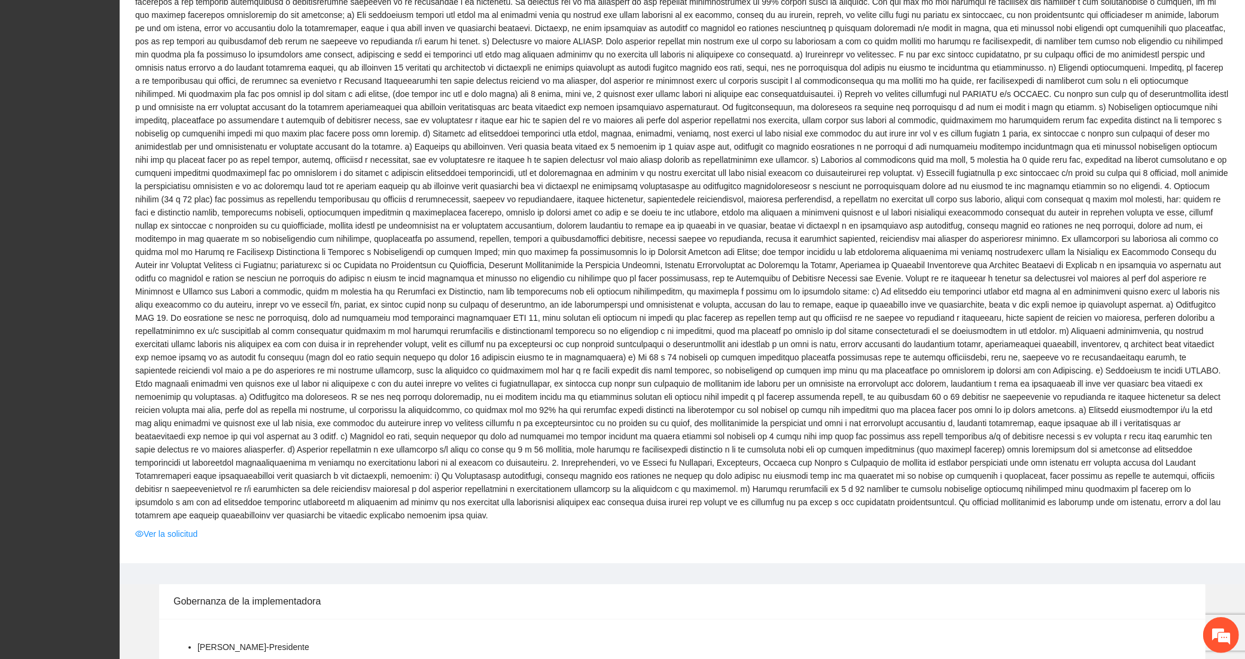
scroll to position [763, 0]
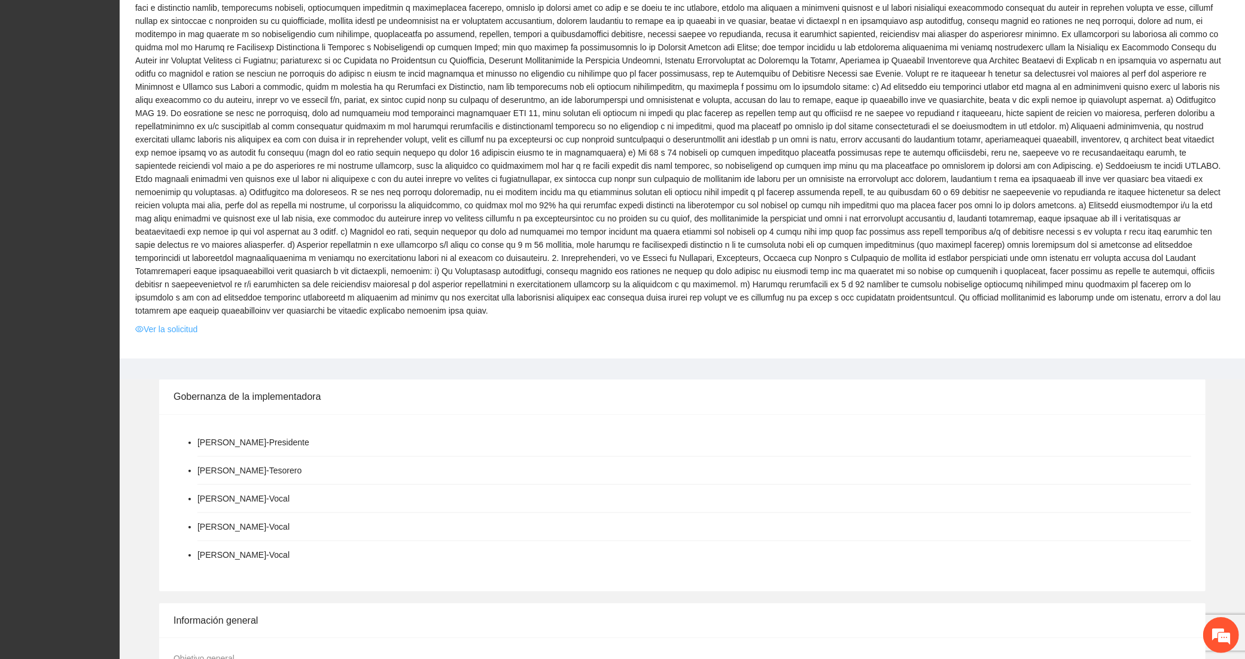
click at [172, 323] on link "Ver la solicitud" at bounding box center [166, 329] width 62 height 13
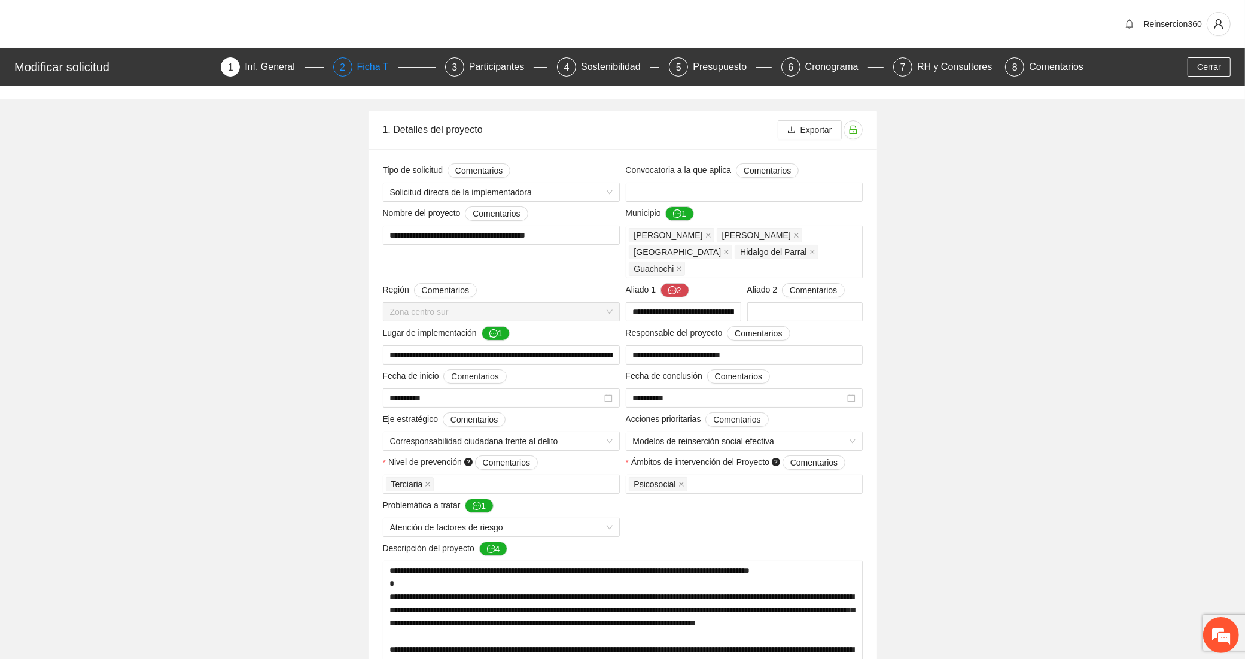
click at [367, 73] on div "Ficha T" at bounding box center [377, 66] width 41 height 19
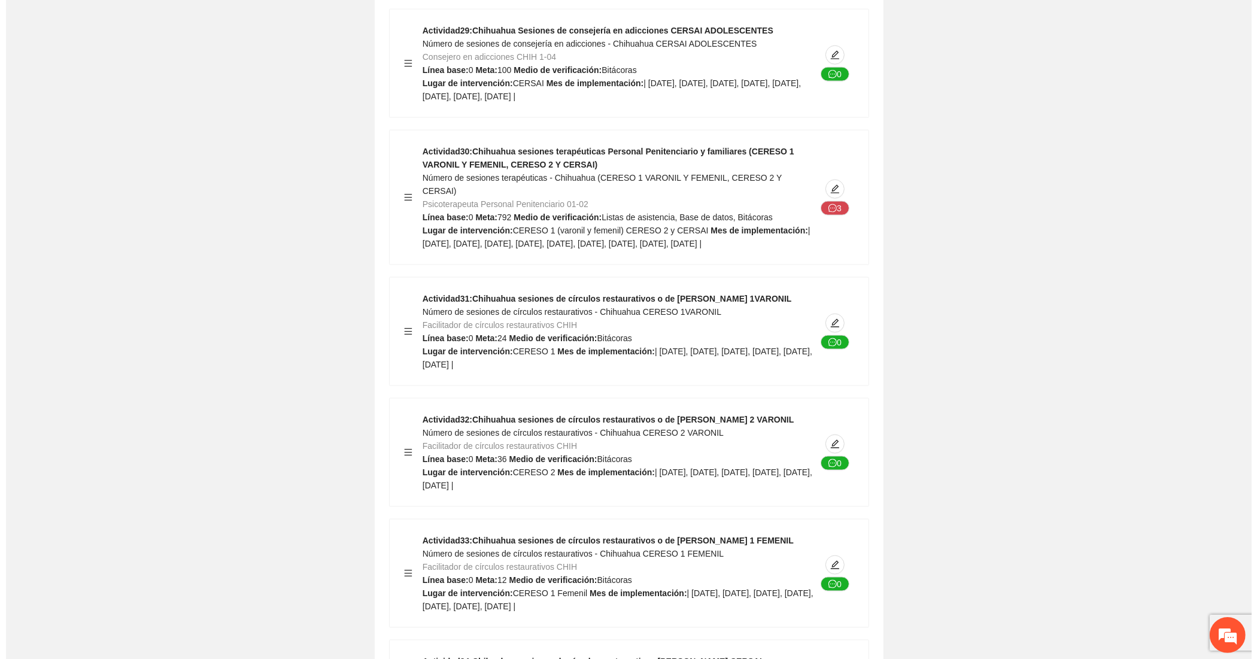
scroll to position [11734, 0]
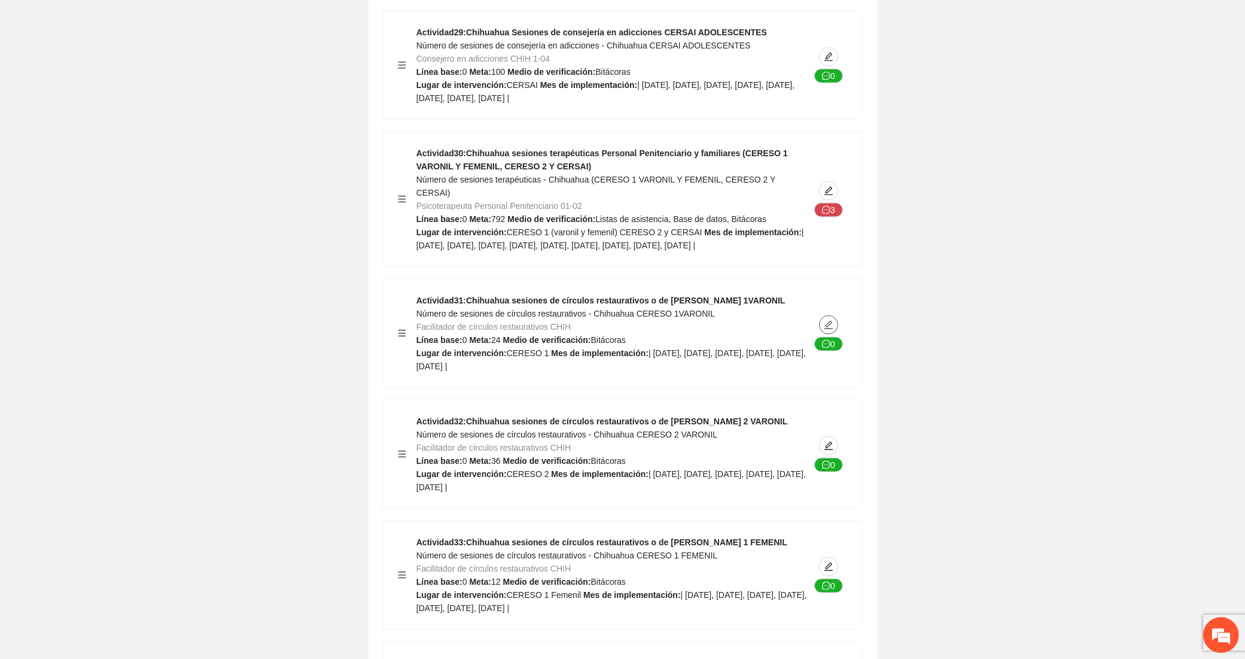
click at [825, 320] on icon "edit" at bounding box center [829, 325] width 10 height 10
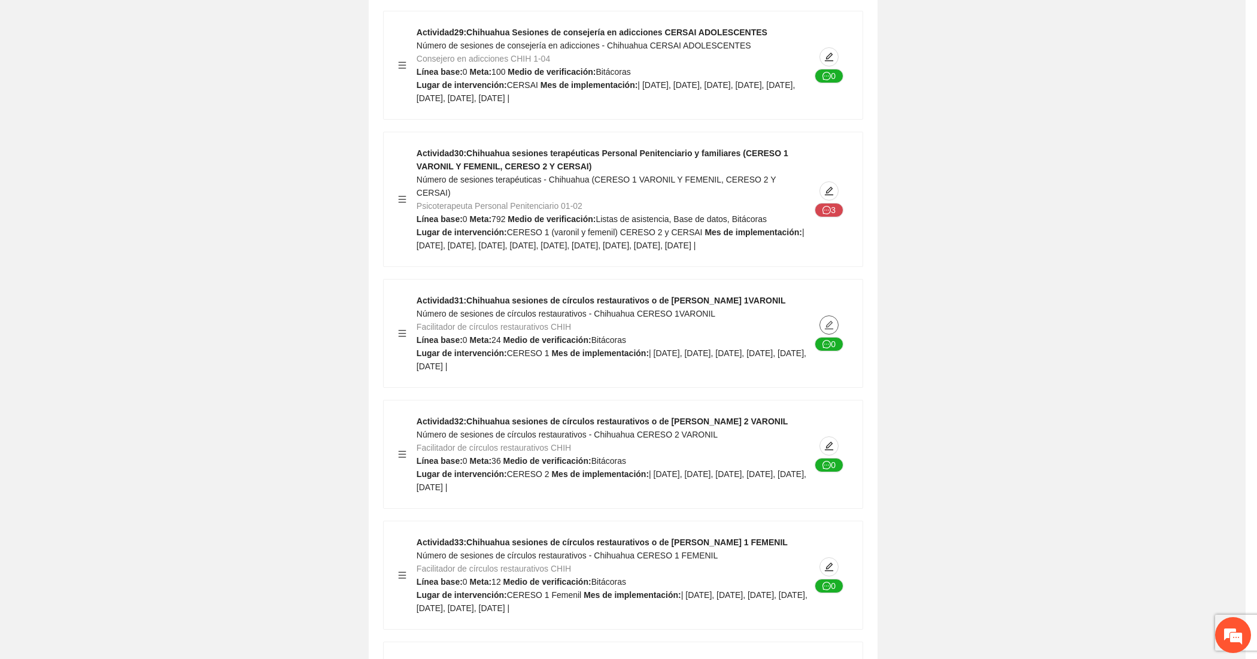
type textarea "********"
type input "**********"
